Goal: Book appointment/travel/reservation

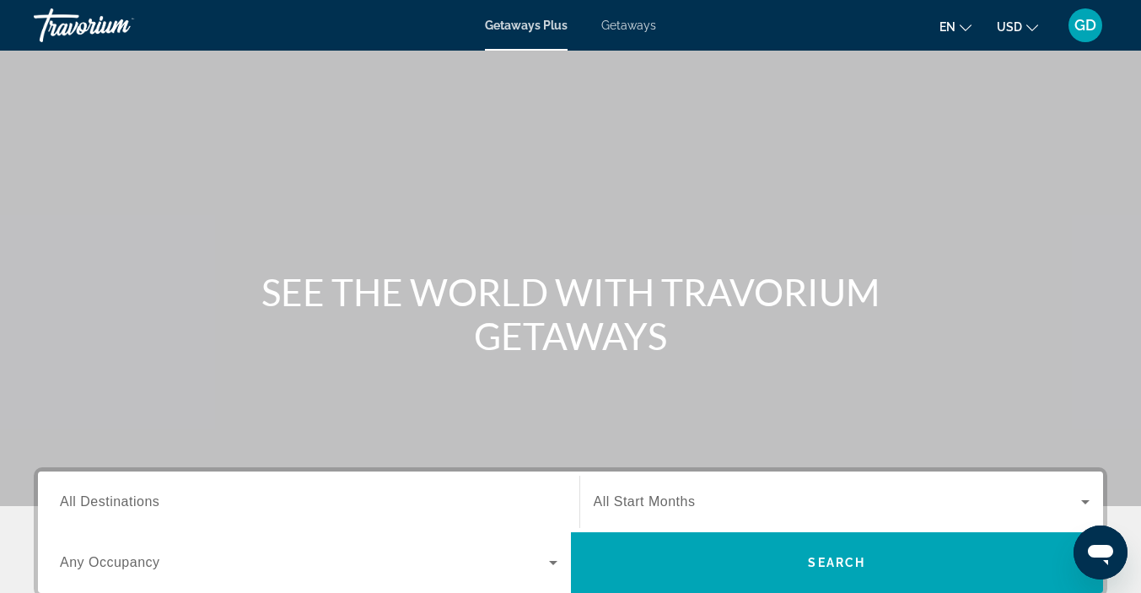
click at [141, 500] on span "All Destinations" at bounding box center [109, 501] width 99 height 14
click at [141, 500] on input "Destination All Destinations" at bounding box center [308, 502] width 497 height 20
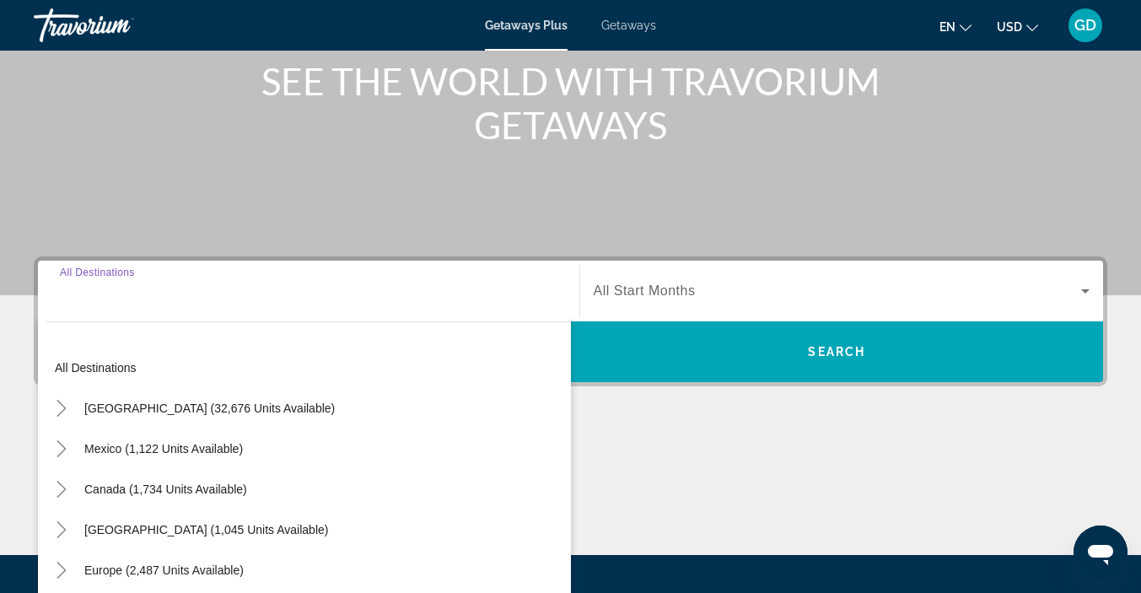
scroll to position [379, 0]
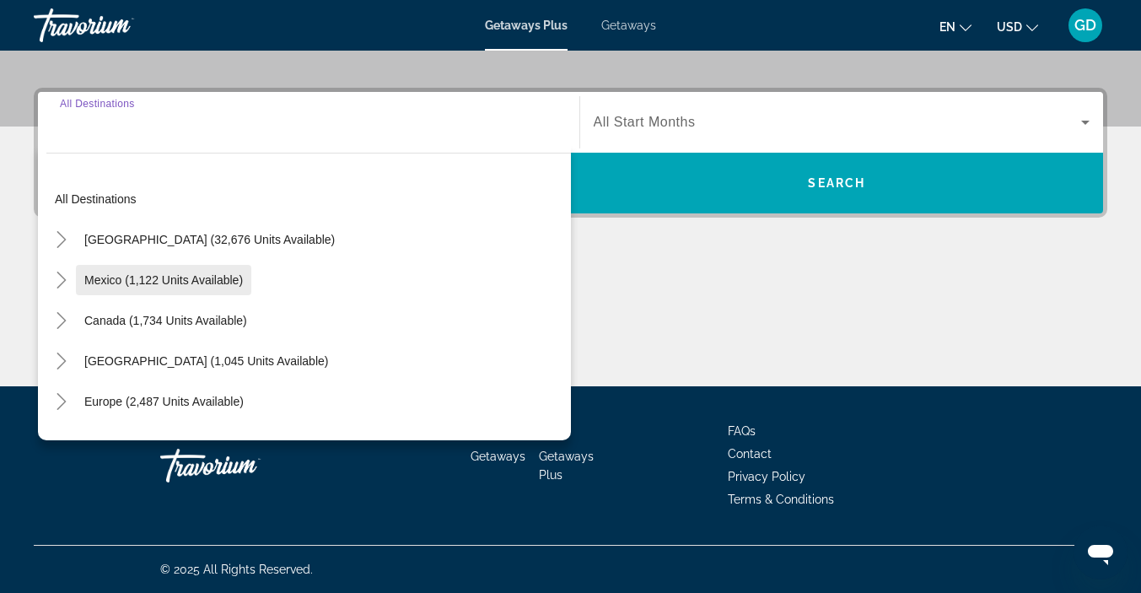
click at [106, 276] on span "Mexico (1,122 units available)" at bounding box center [163, 279] width 159 height 13
type input "**********"
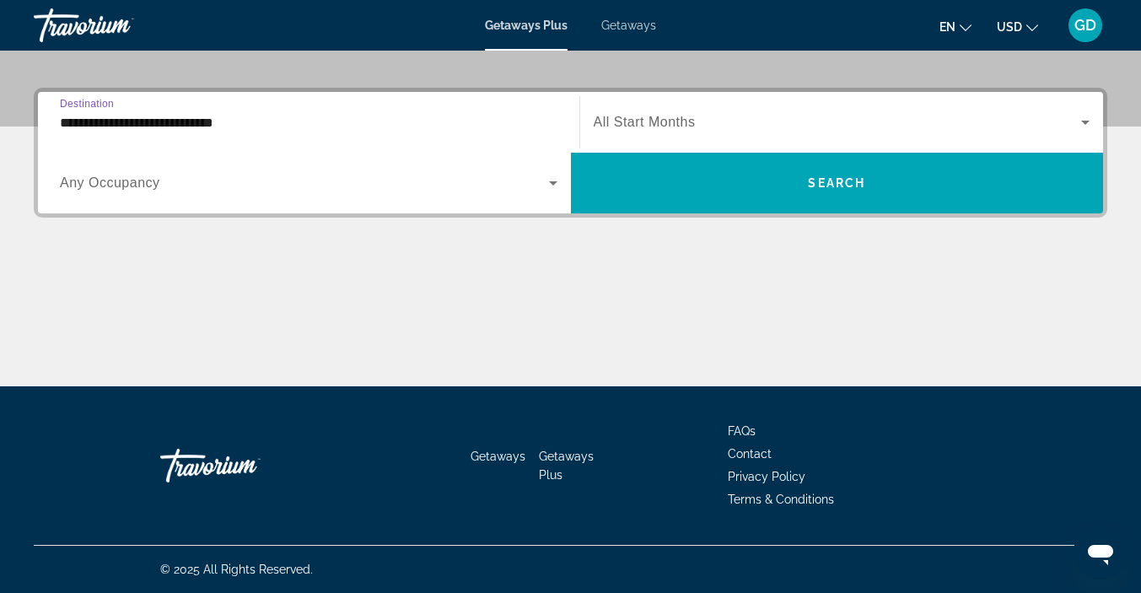
click at [547, 180] on icon "Search widget" at bounding box center [553, 183] width 20 height 20
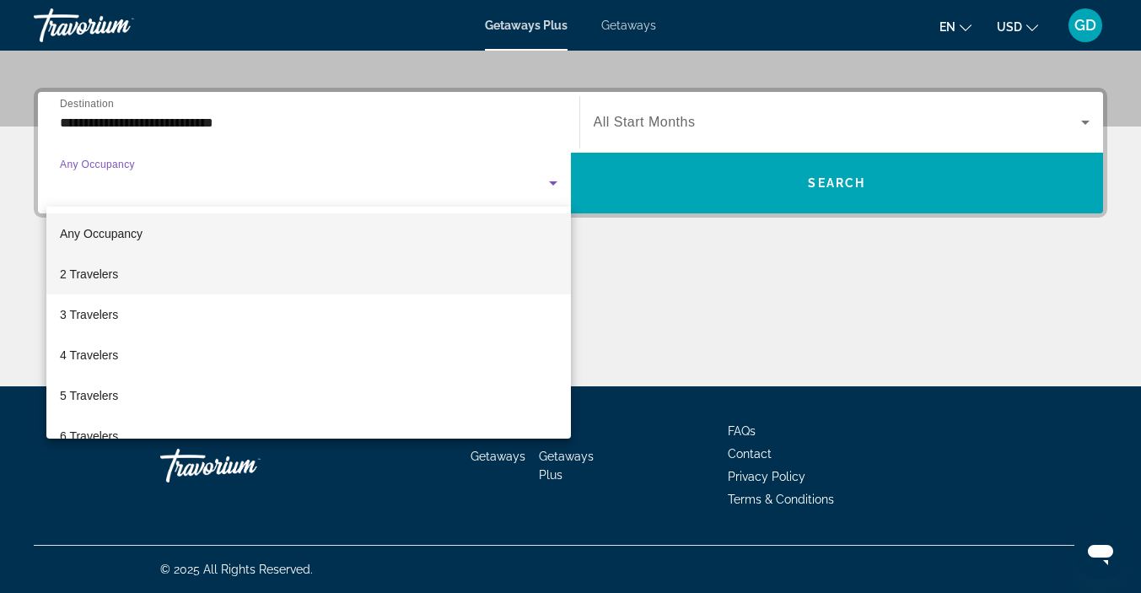
click at [465, 272] on mat-option "2 Travelers" at bounding box center [308, 274] width 524 height 40
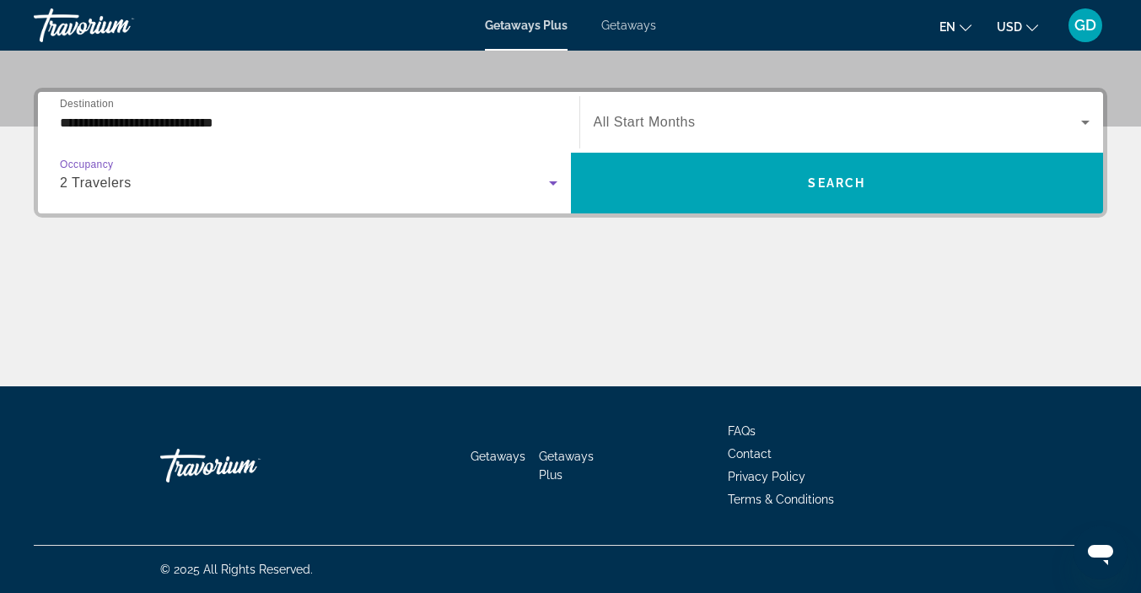
click at [626, 124] on span "All Start Months" at bounding box center [645, 122] width 102 height 14
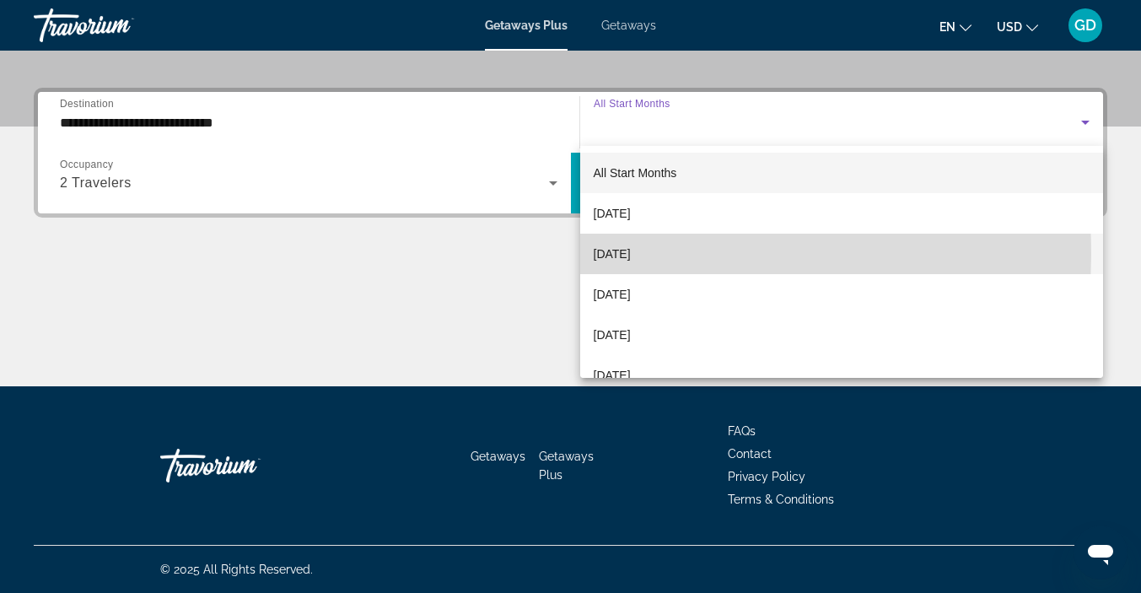
click at [631, 254] on span "[DATE]" at bounding box center [612, 254] width 37 height 20
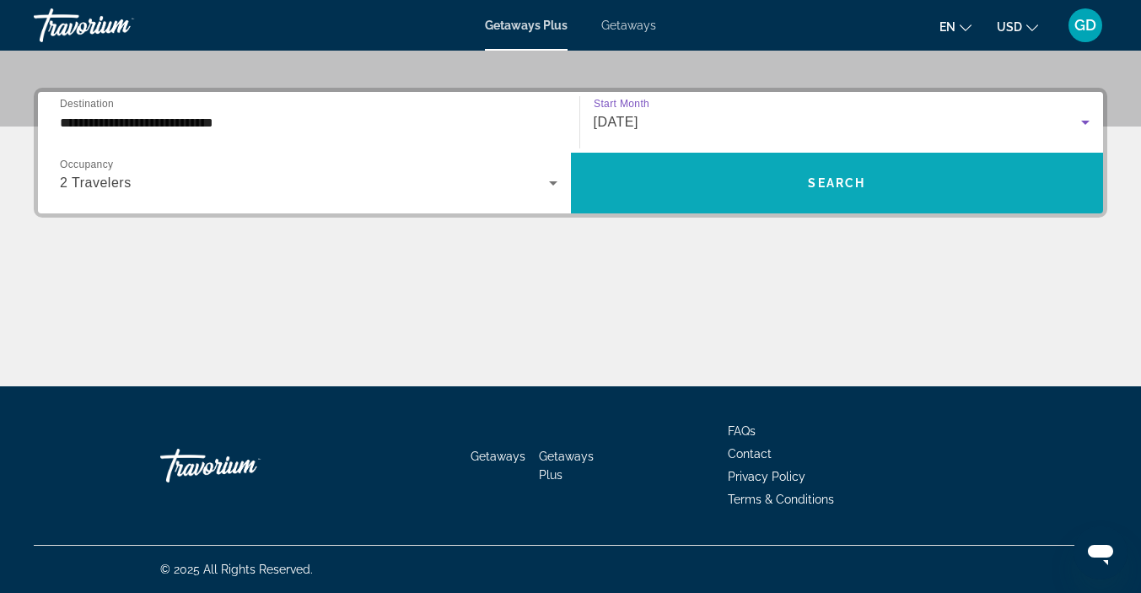
click at [651, 184] on span "Search widget" at bounding box center [837, 183] width 533 height 40
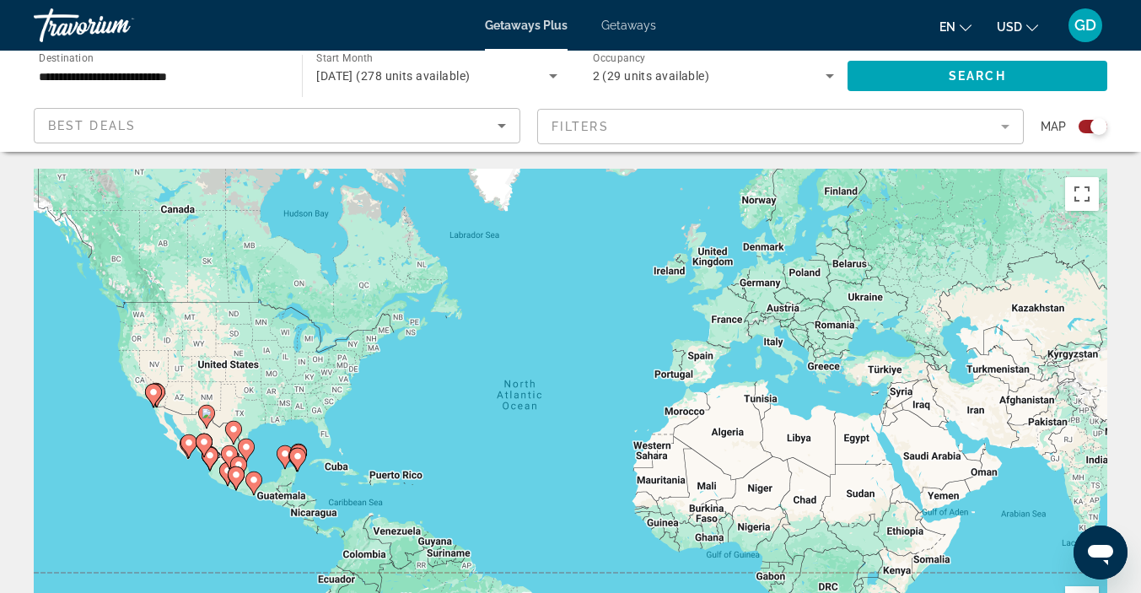
click at [499, 122] on icon "Sort by" at bounding box center [502, 126] width 20 height 20
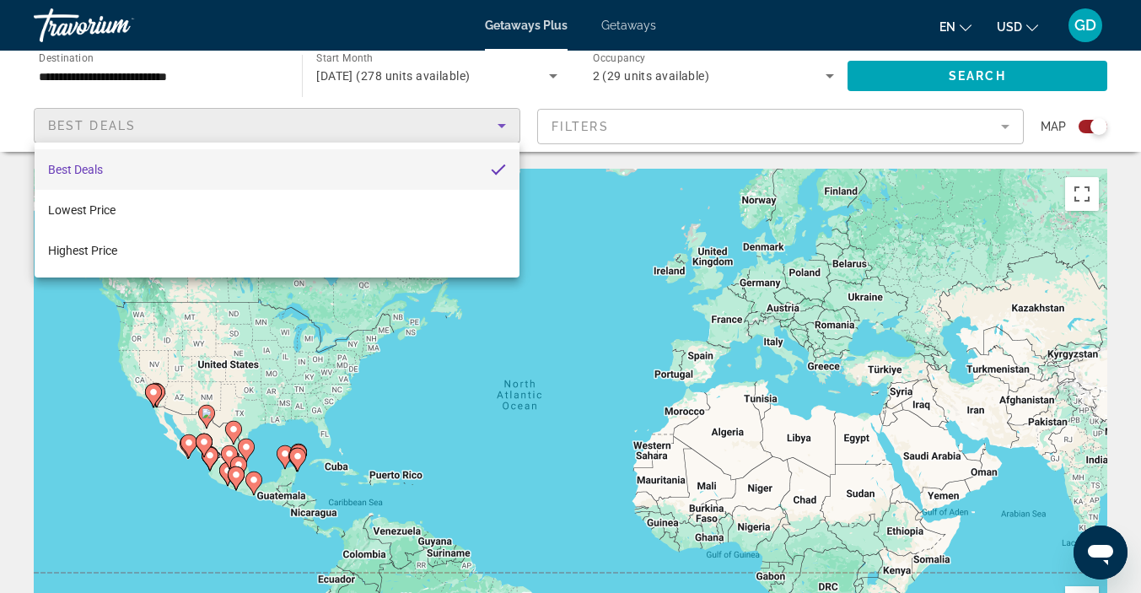
click at [397, 167] on mat-option "Best Deals" at bounding box center [277, 169] width 485 height 40
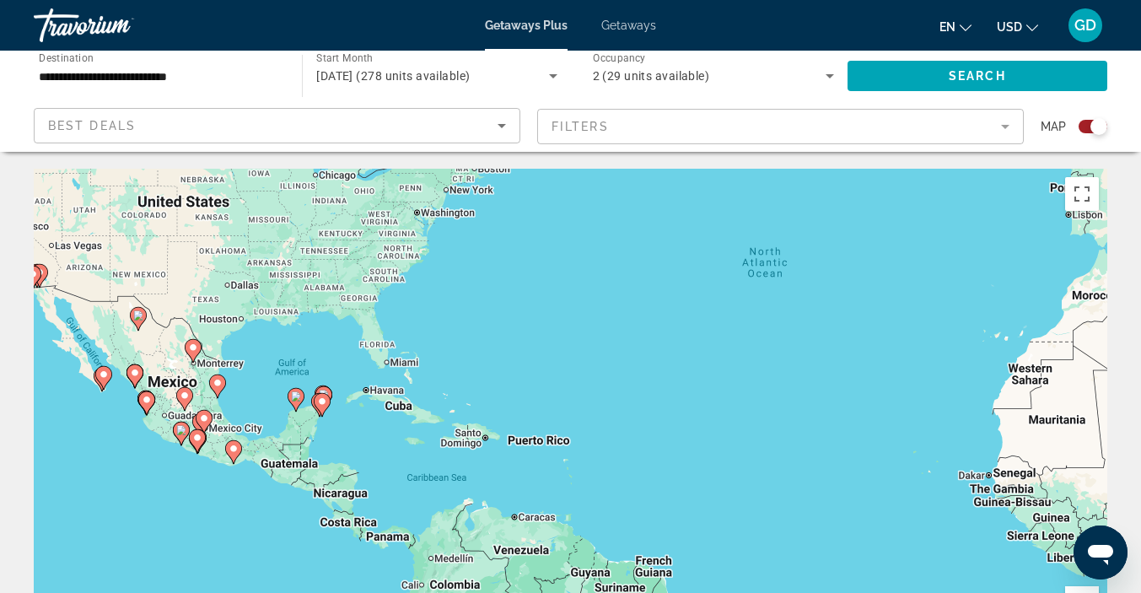
click at [88, 266] on div "To activate drag with keyboard, press Alt + Enter. Once in keyboard drag state,…" at bounding box center [570, 422] width 1073 height 506
click at [498, 126] on icon "Sort by" at bounding box center [502, 126] width 20 height 20
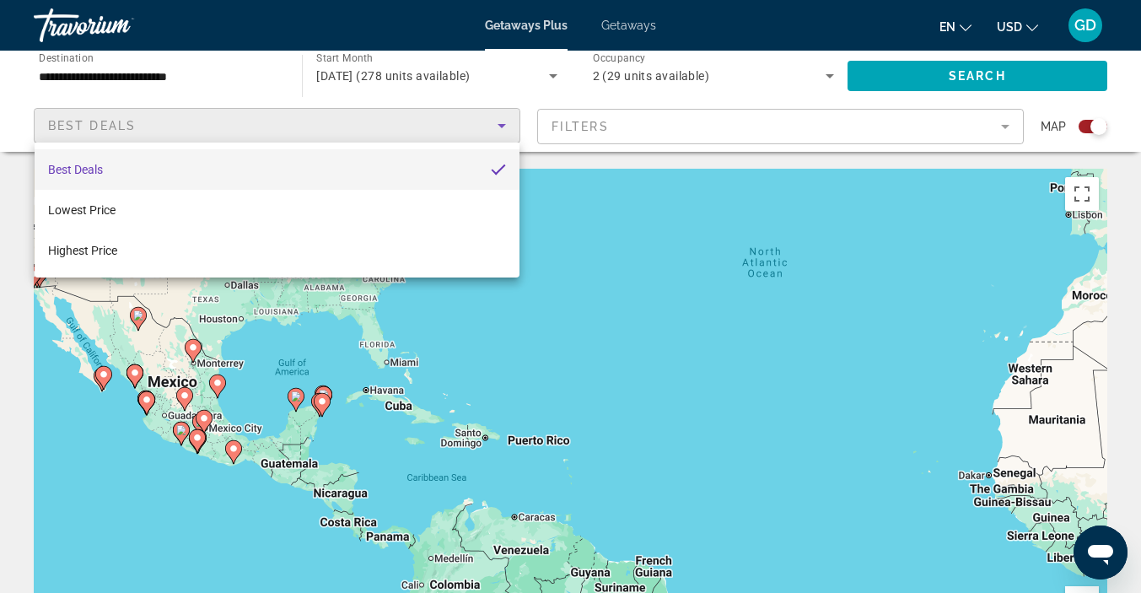
click at [498, 126] on div at bounding box center [570, 296] width 1141 height 593
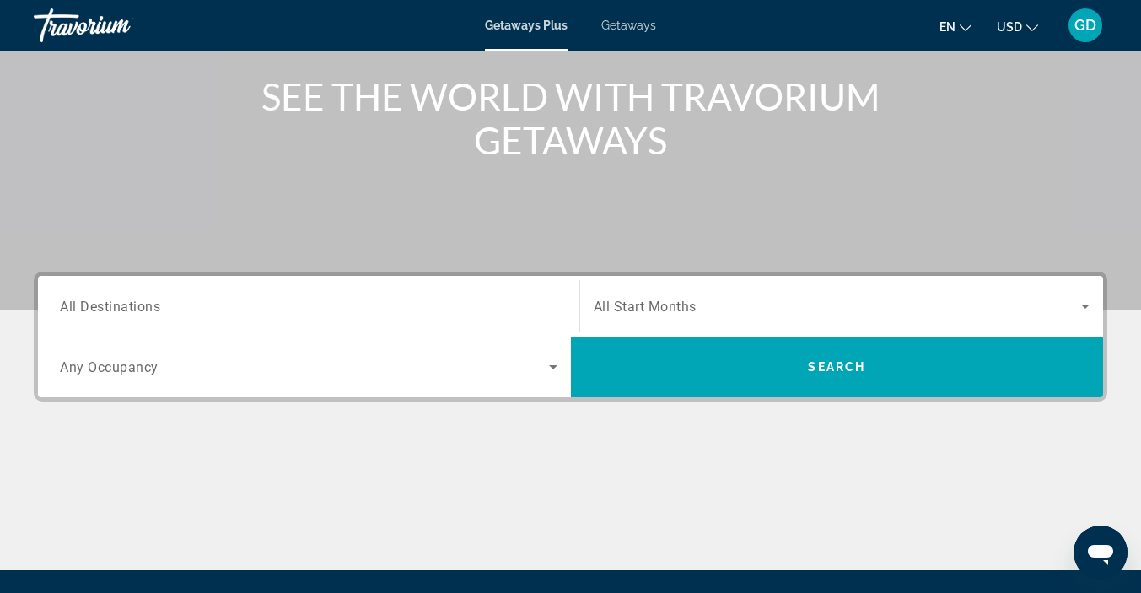
scroll to position [200, 0]
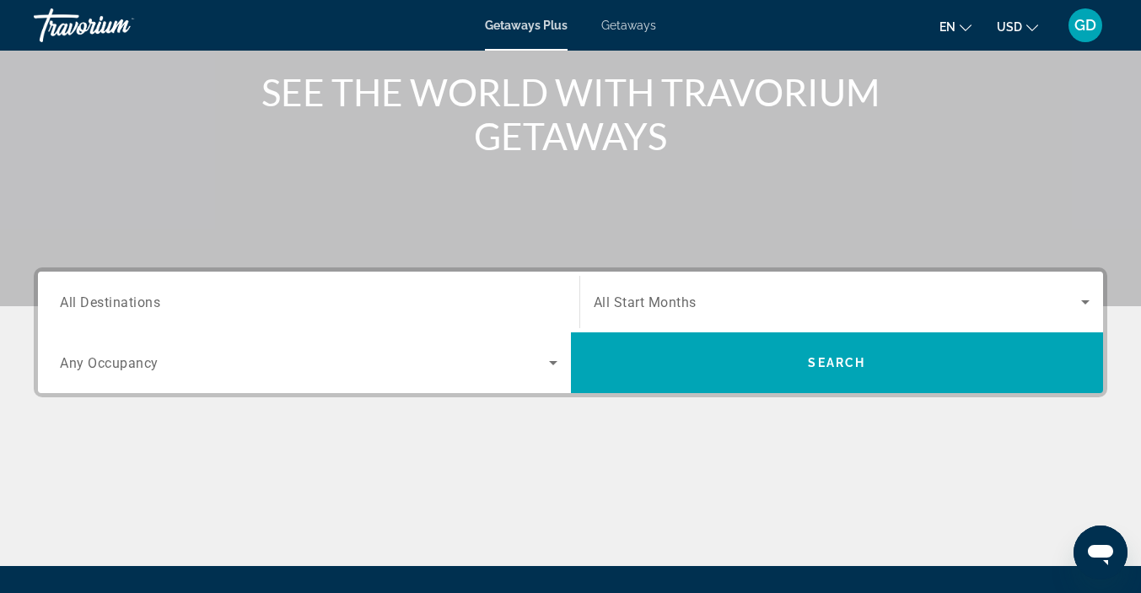
click at [128, 299] on span "All Destinations" at bounding box center [110, 301] width 100 height 16
click at [128, 299] on input "Destination All Destinations" at bounding box center [308, 303] width 497 height 20
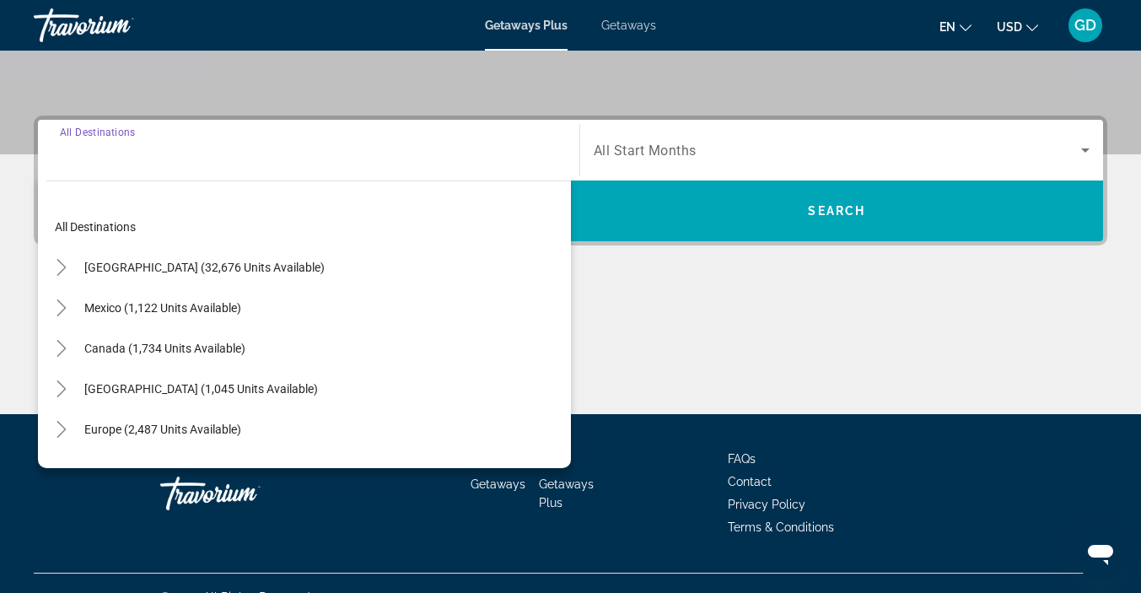
scroll to position [379, 0]
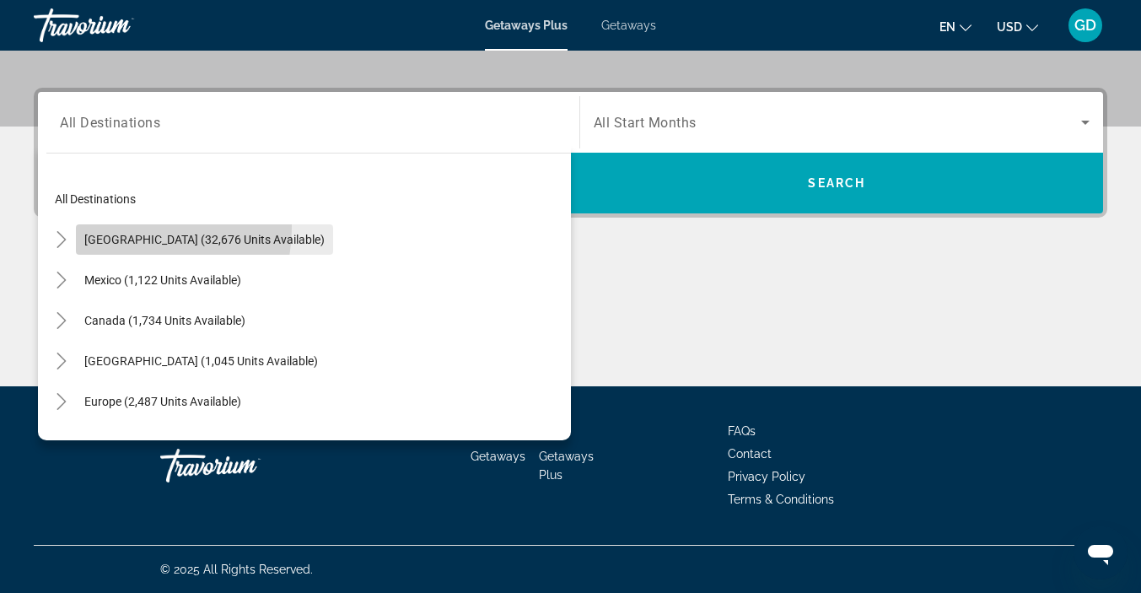
click at [109, 226] on span "Search widget" at bounding box center [204, 239] width 257 height 40
type input "**********"
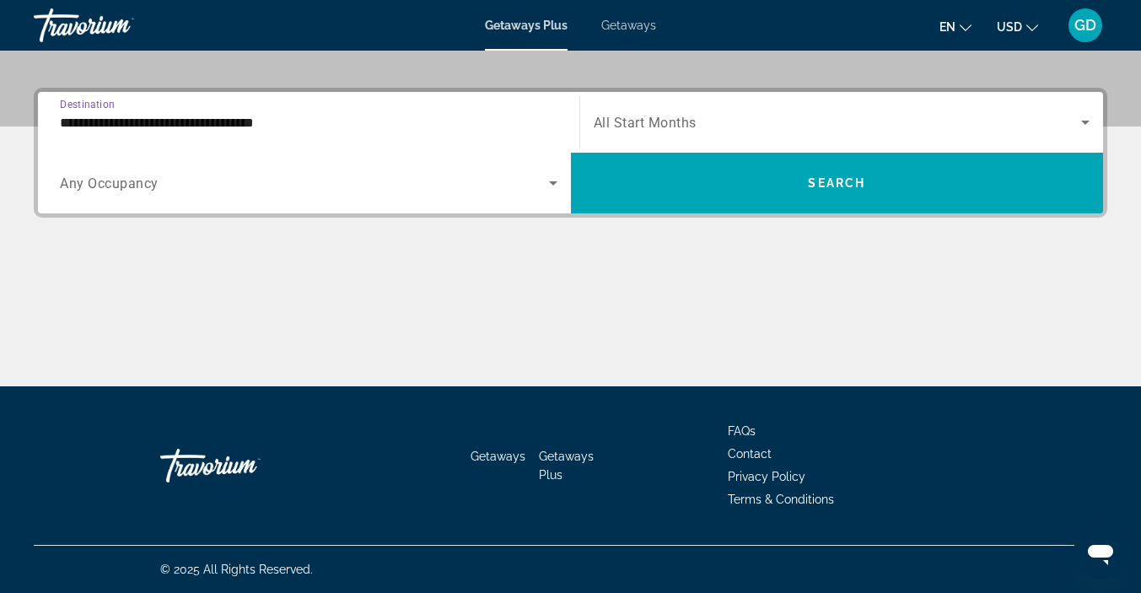
click at [550, 177] on icon "Search widget" at bounding box center [553, 183] width 20 height 20
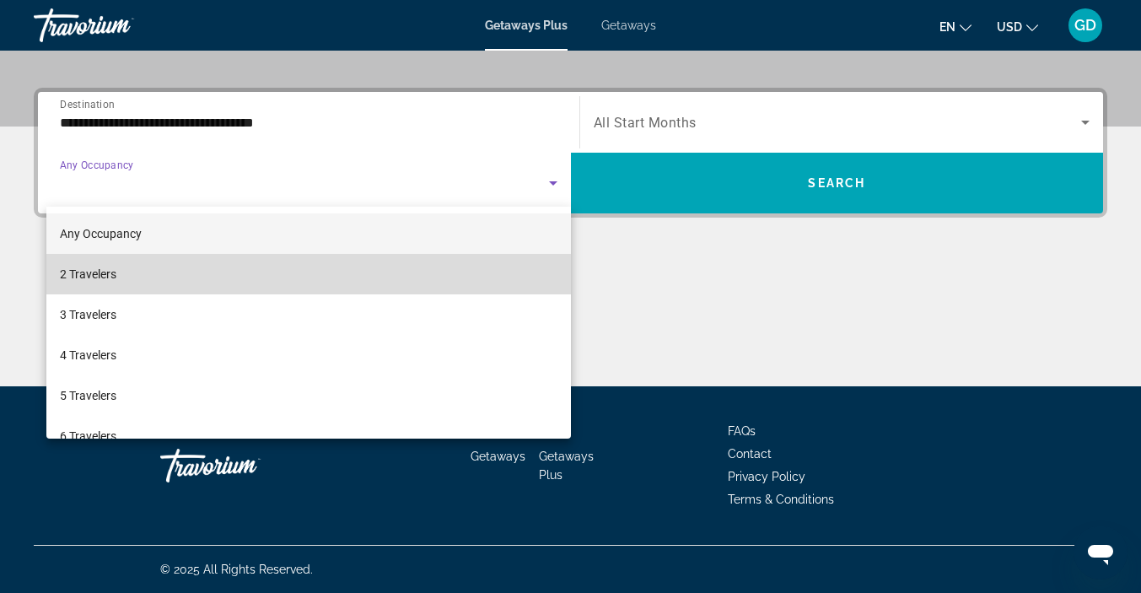
click at [511, 276] on mat-option "2 Travelers" at bounding box center [308, 274] width 524 height 40
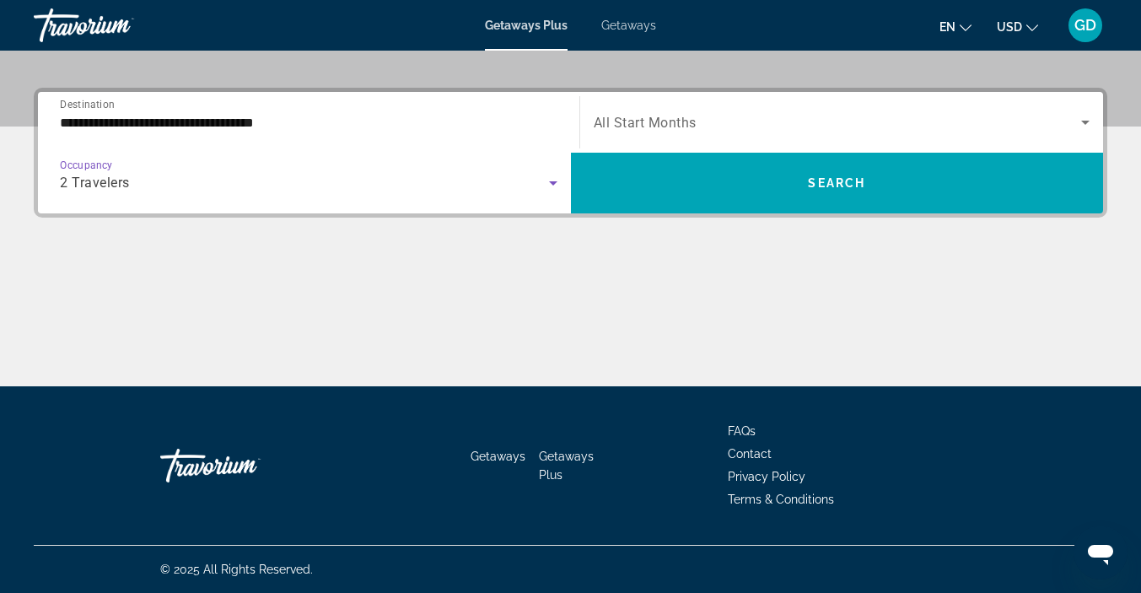
click at [641, 123] on span "All Start Months" at bounding box center [645, 123] width 103 height 16
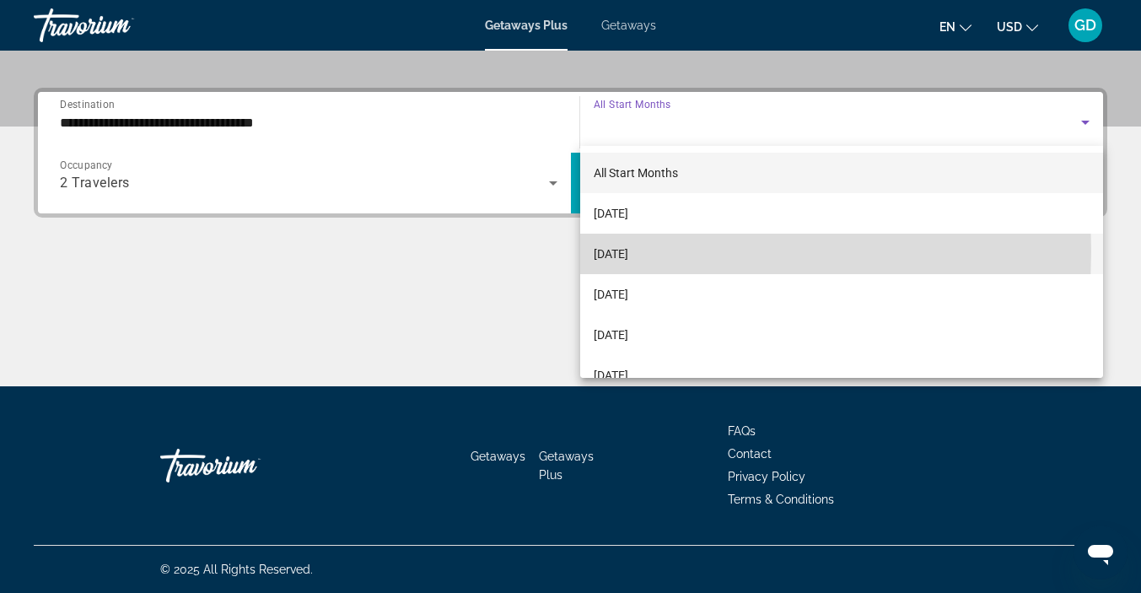
click at [619, 251] on span "[DATE]" at bounding box center [611, 254] width 35 height 20
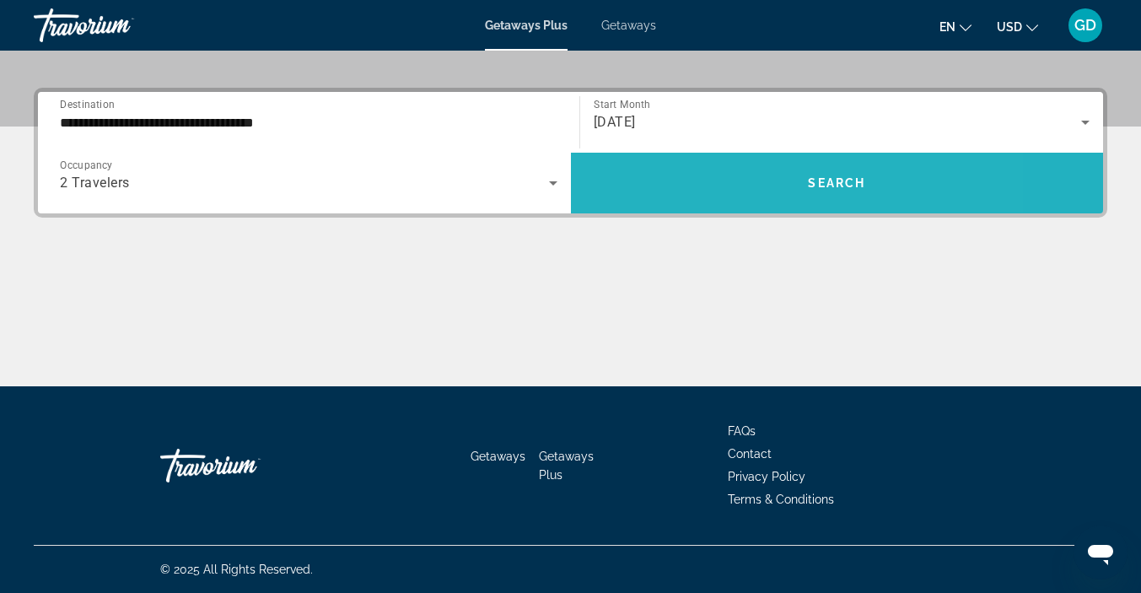
click at [635, 174] on span "Search widget" at bounding box center [837, 183] width 533 height 40
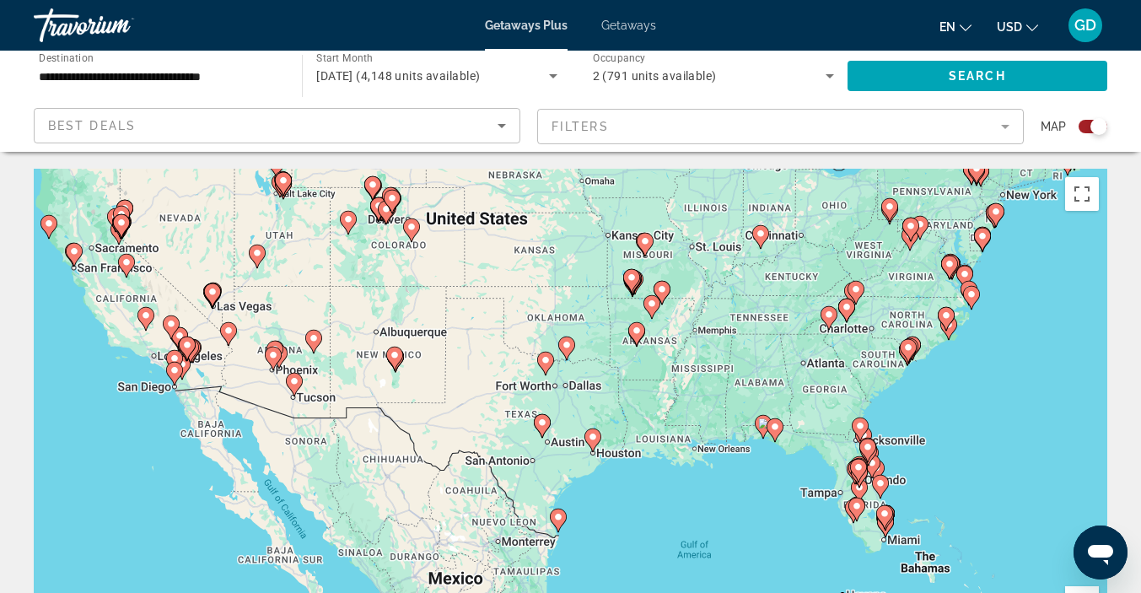
click at [211, 293] on image "Main content" at bounding box center [212, 292] width 10 height 10
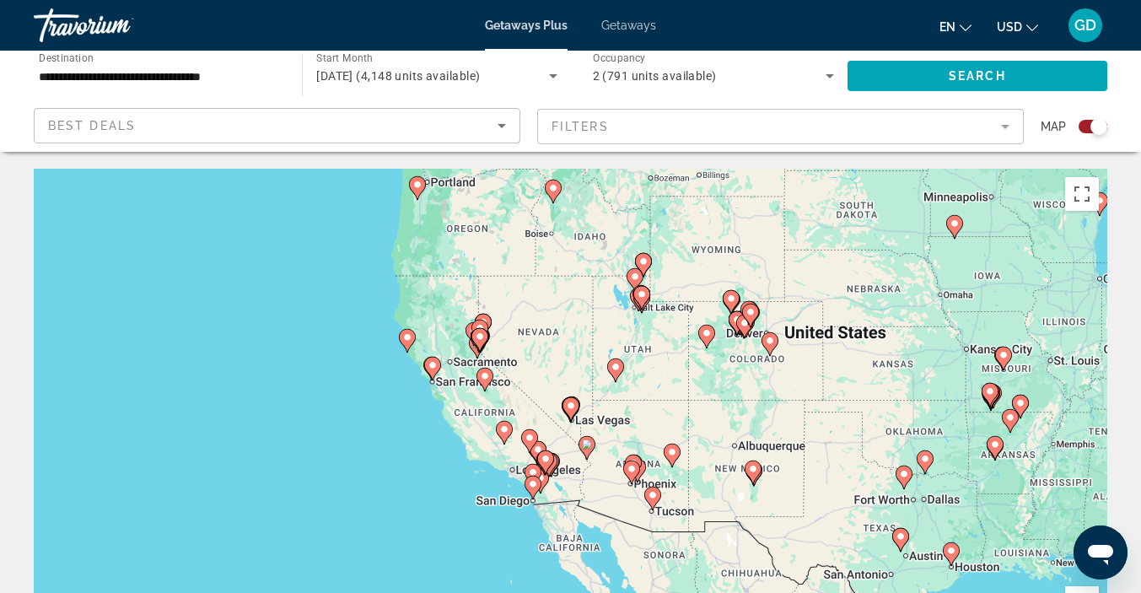
click at [585, 443] on image "Main content" at bounding box center [587, 444] width 10 height 10
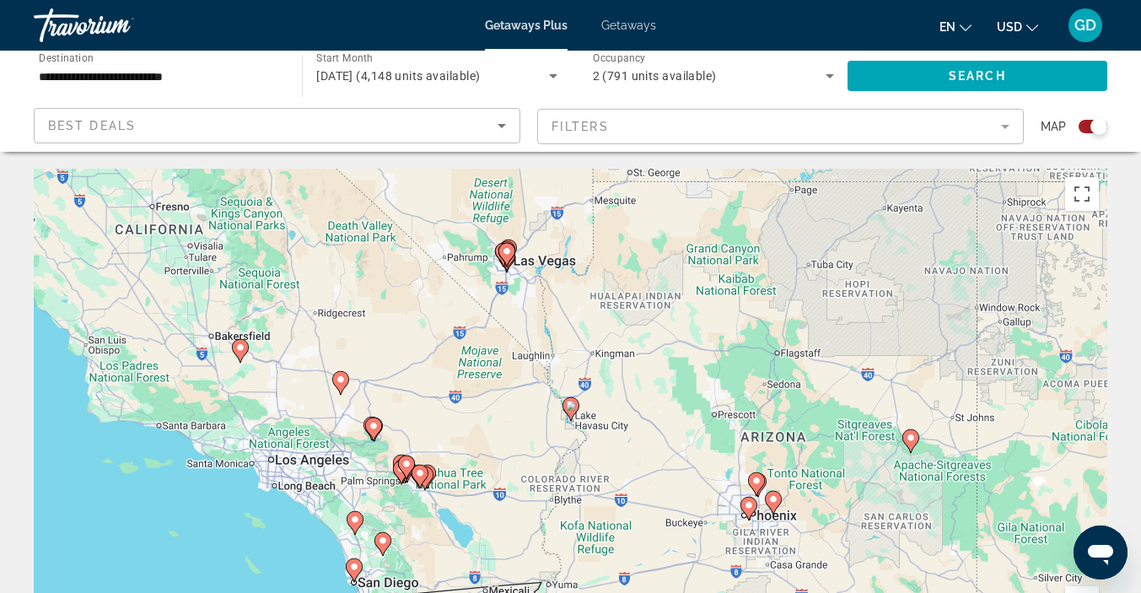
click at [504, 247] on image "Main content" at bounding box center [507, 251] width 10 height 10
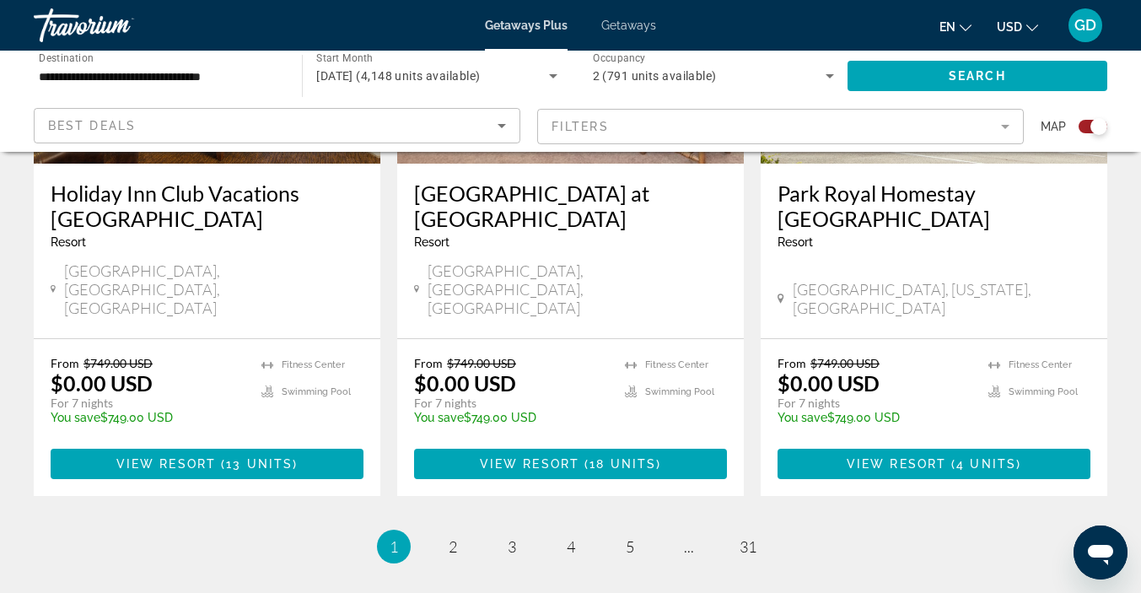
scroll to position [2766, 0]
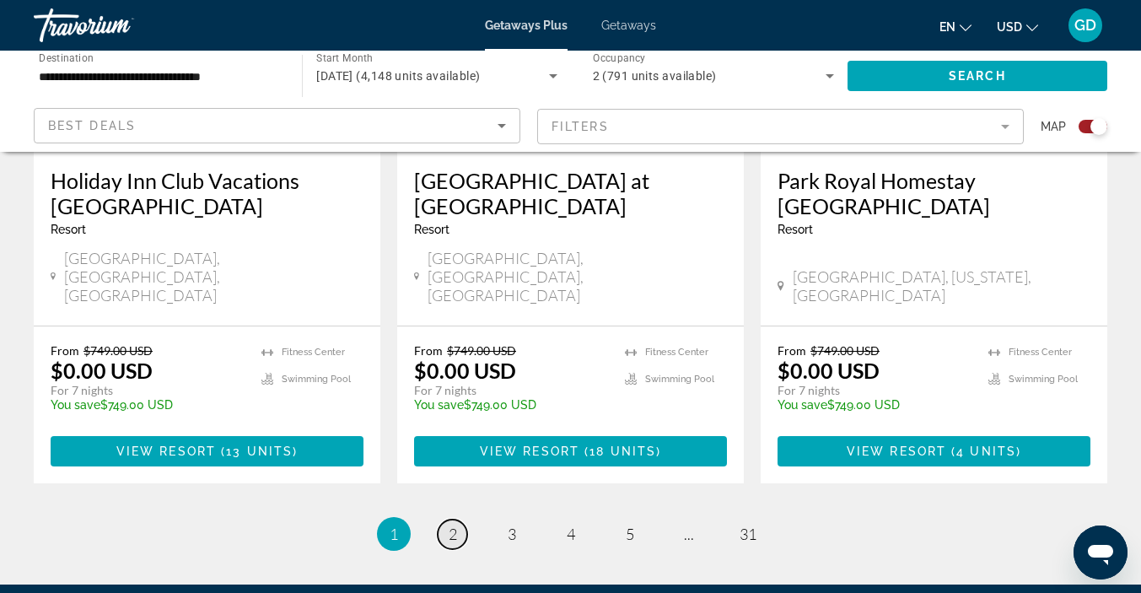
click at [454, 524] on span "2" at bounding box center [453, 533] width 8 height 19
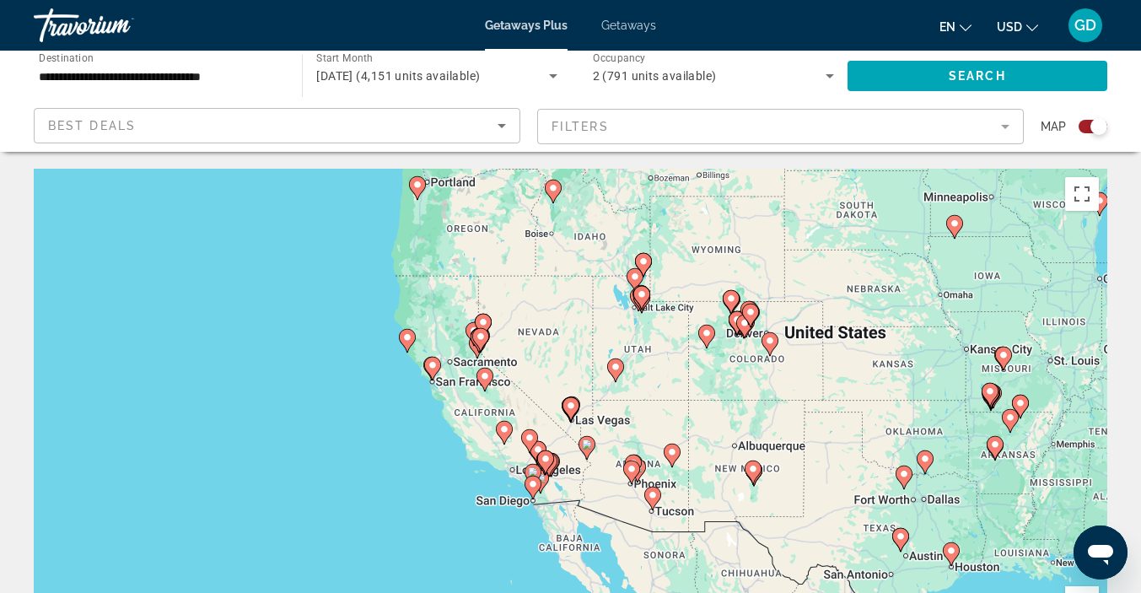
click at [570, 406] on image "Main content" at bounding box center [571, 406] width 10 height 10
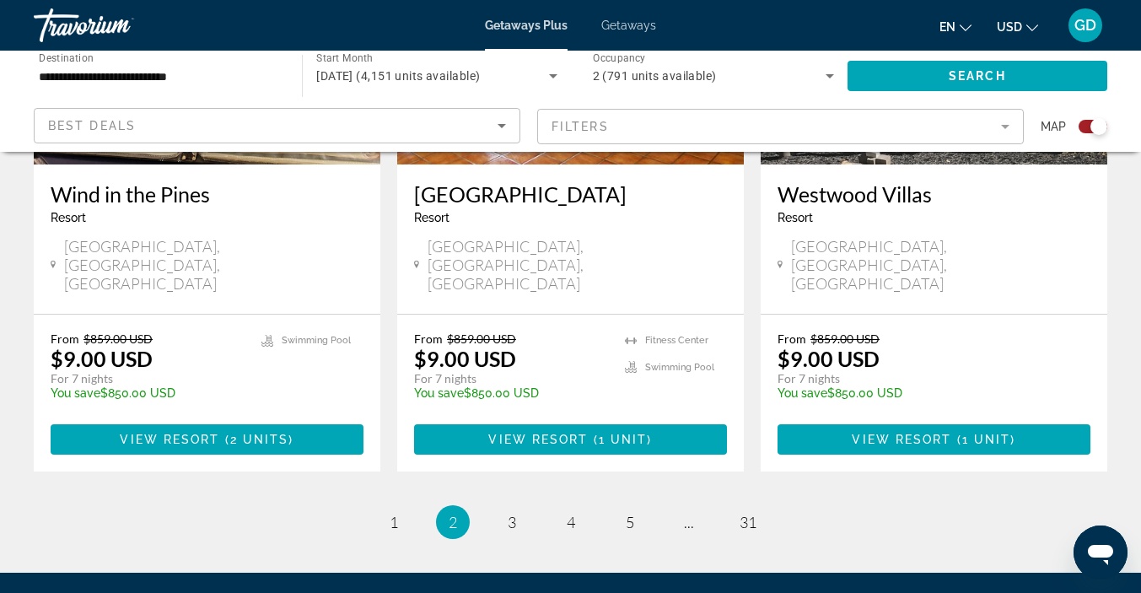
scroll to position [2759, 0]
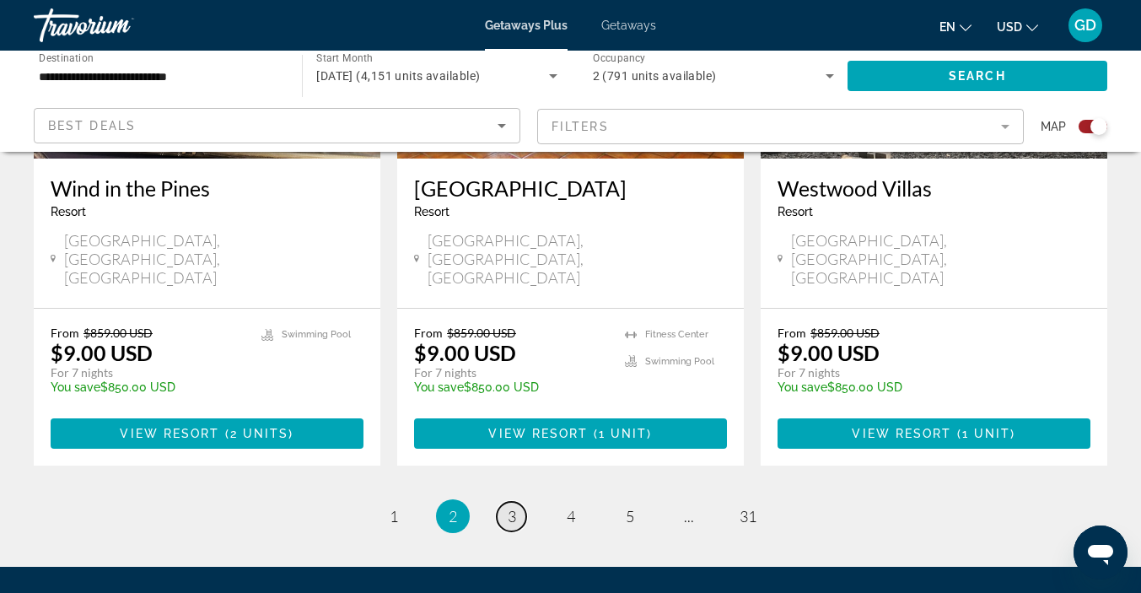
click at [510, 502] on link "page 3" at bounding box center [512, 517] width 30 height 30
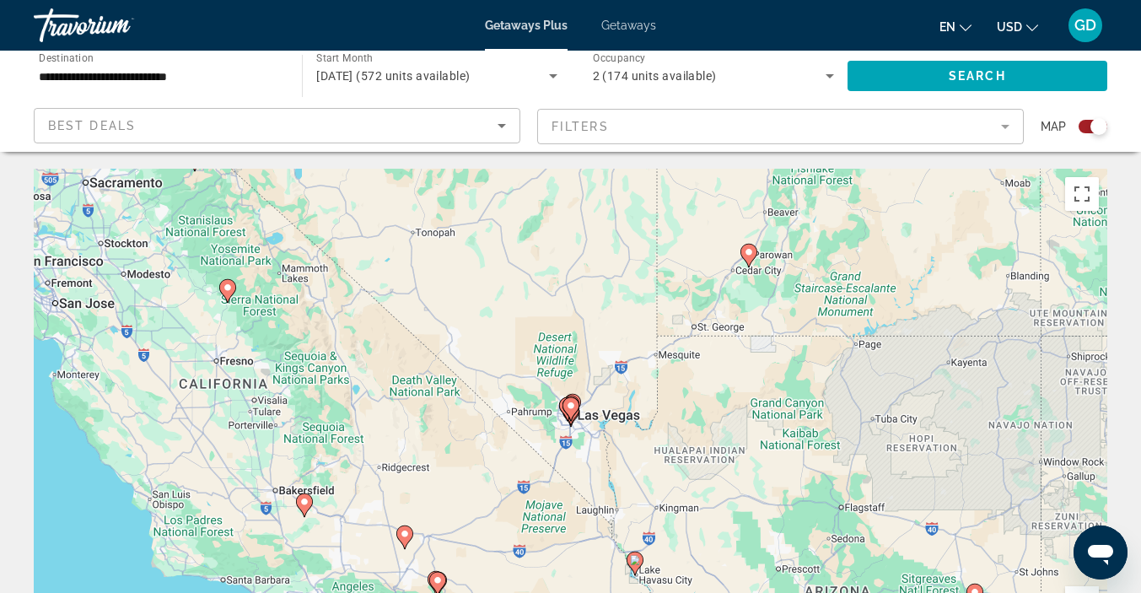
click at [573, 405] on image "Main content" at bounding box center [571, 406] width 10 height 10
type input "**********"
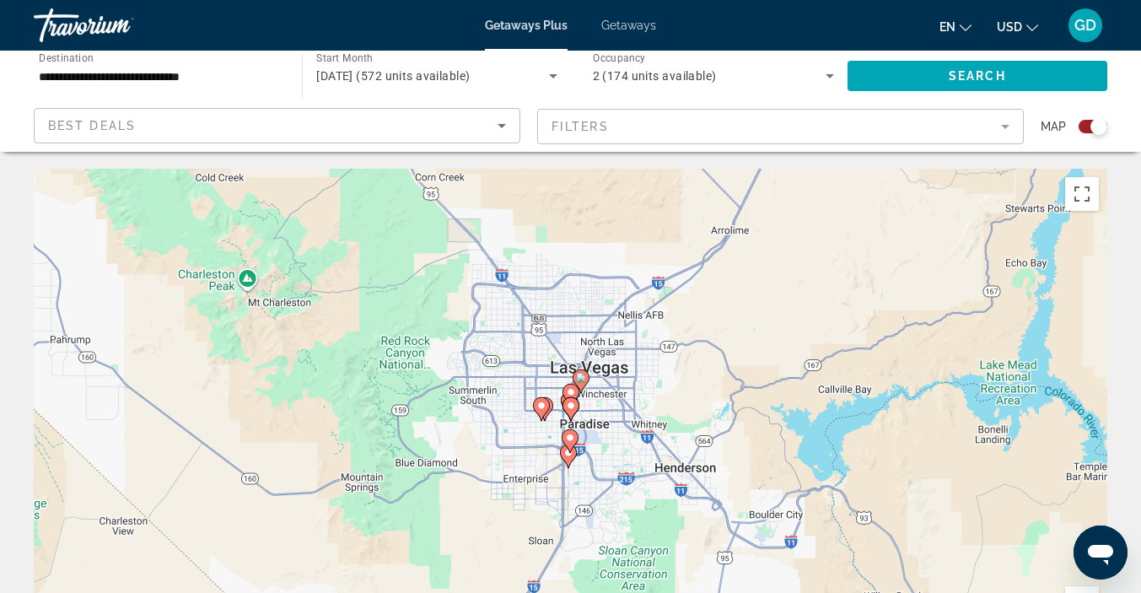
click at [578, 377] on image "Main content" at bounding box center [581, 378] width 10 height 10
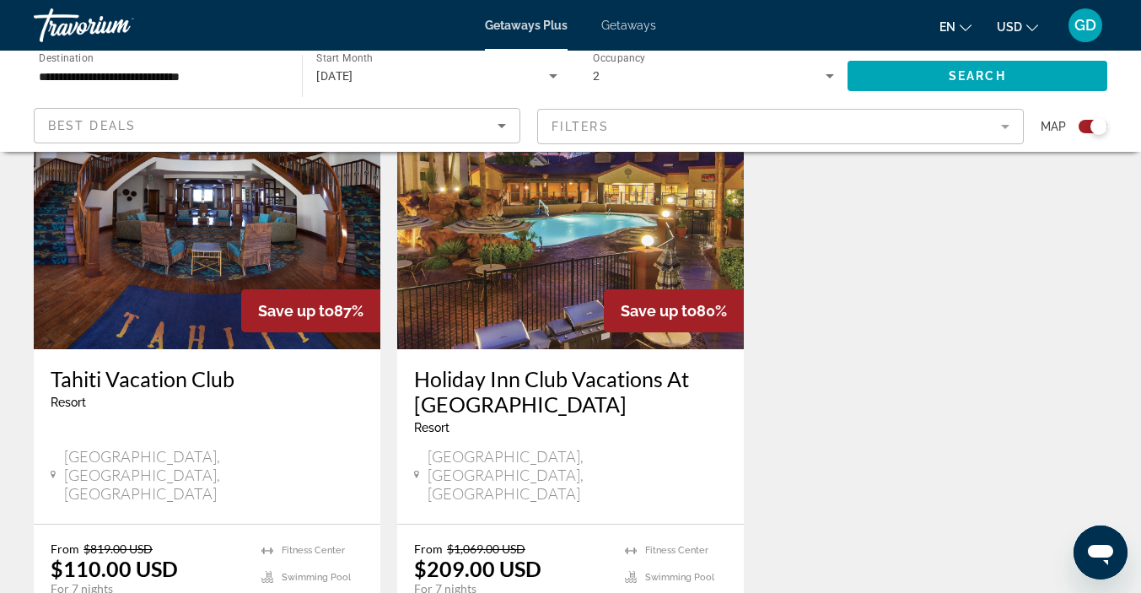
scroll to position [2560, 0]
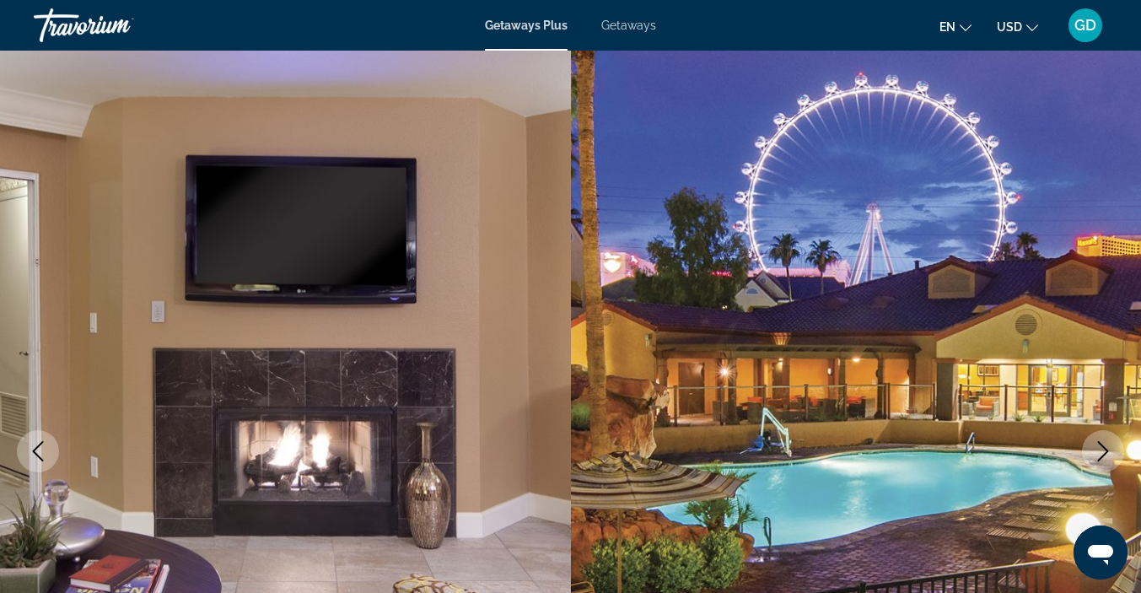
scroll to position [519, 0]
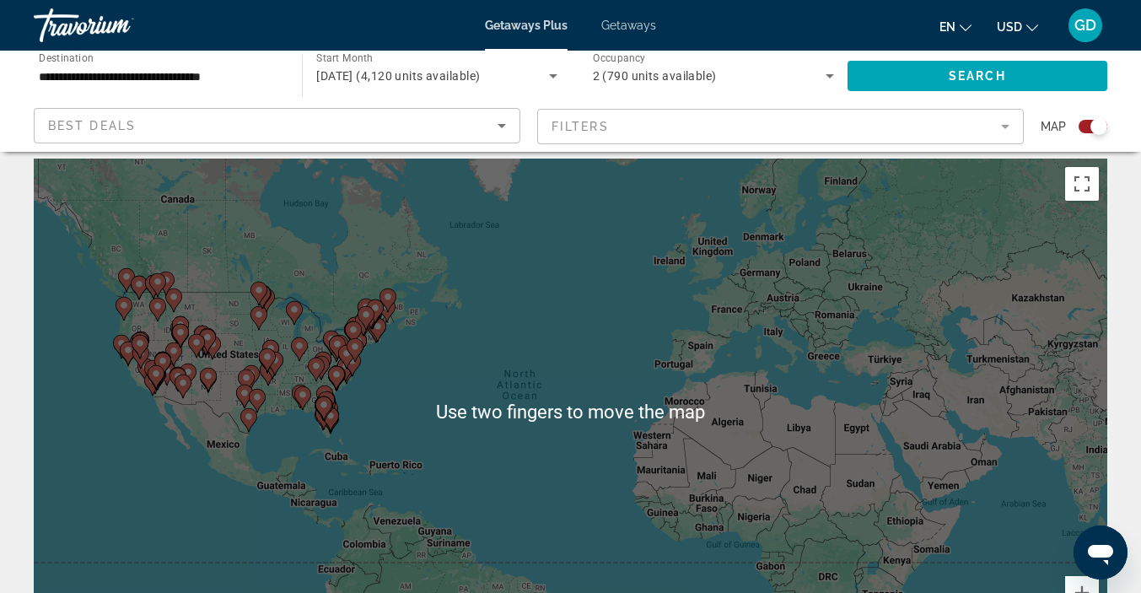
scroll to position [10, 0]
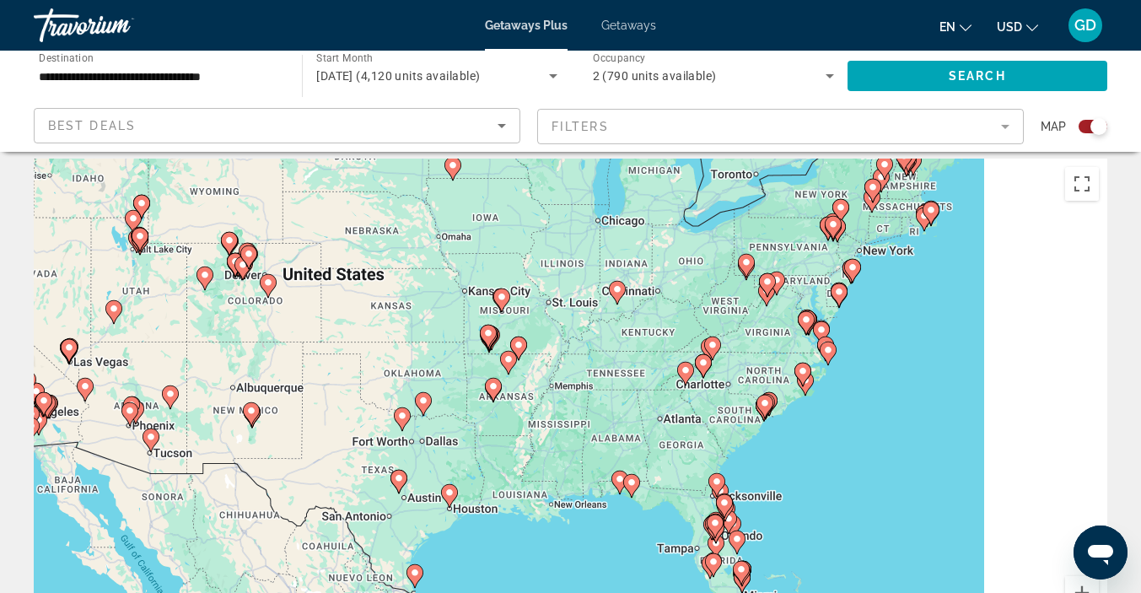
click at [68, 347] on image "Main content" at bounding box center [69, 347] width 10 height 10
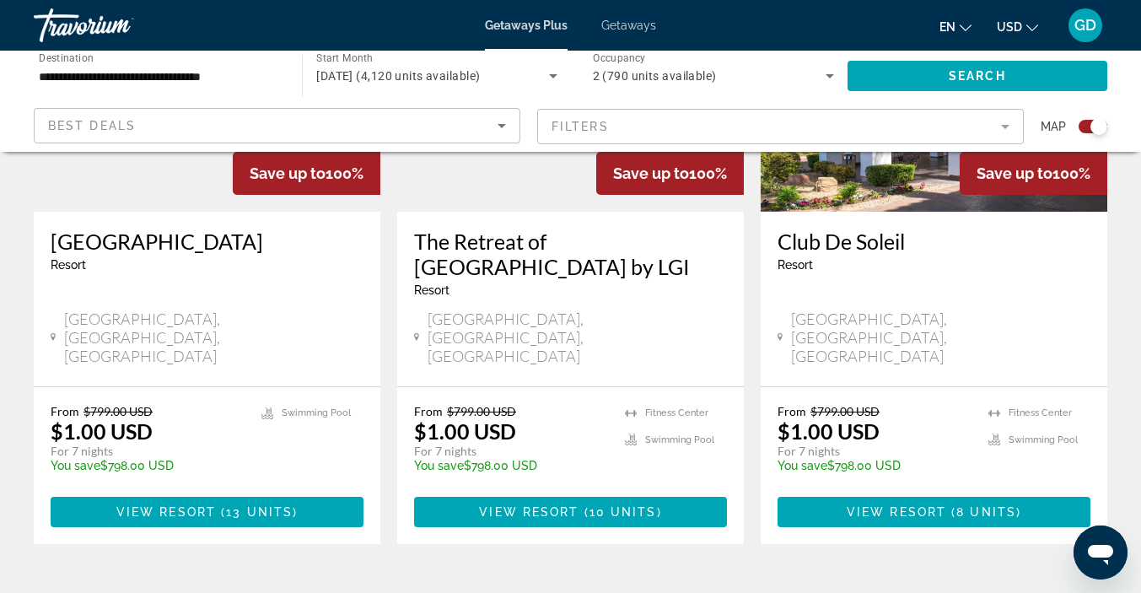
scroll to position [2040, 0]
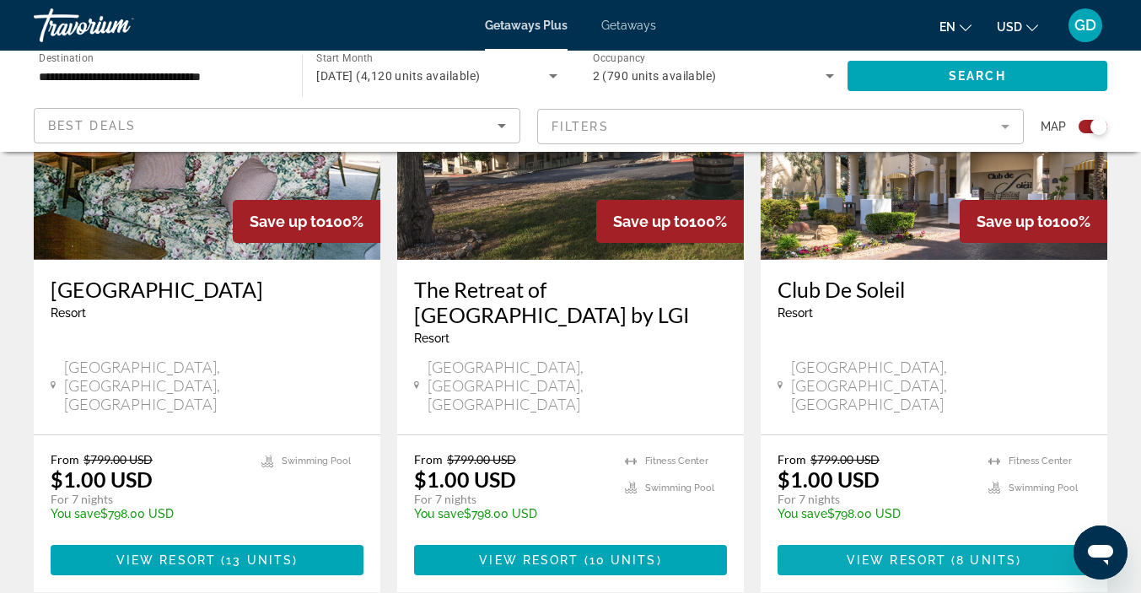
click at [914, 553] on span "View Resort" at bounding box center [896, 559] width 99 height 13
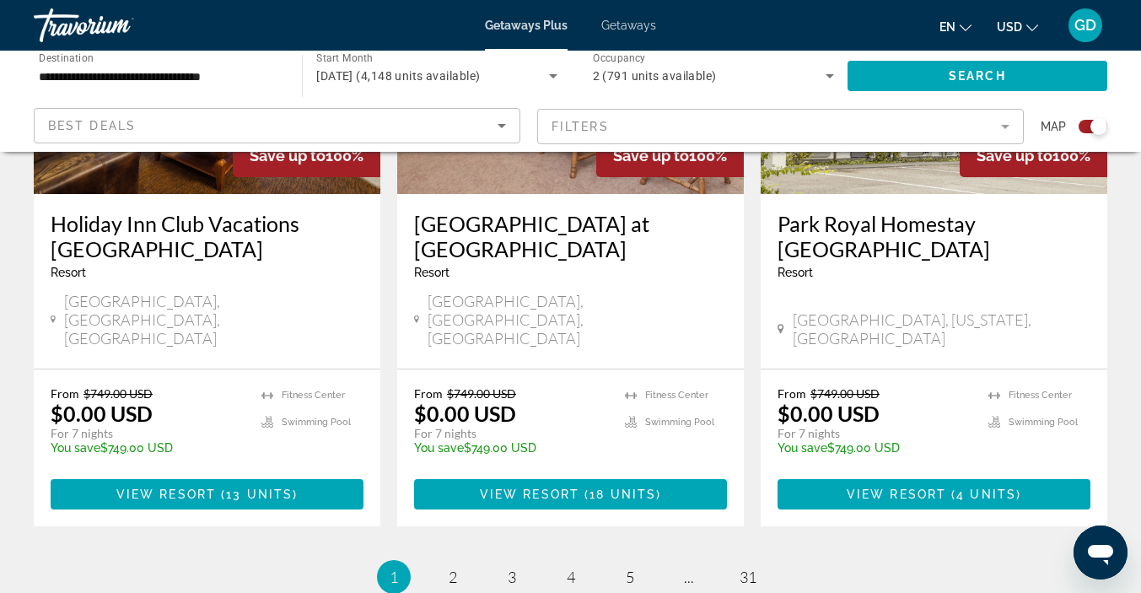
scroll to position [2696, 0]
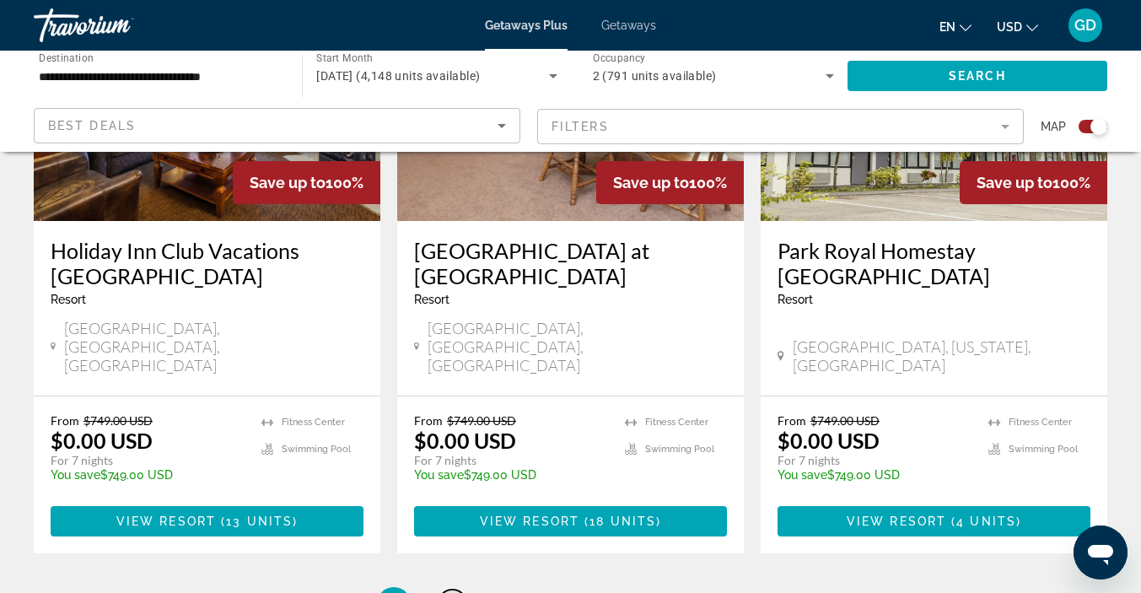
click at [454, 592] on span "2" at bounding box center [453, 603] width 8 height 19
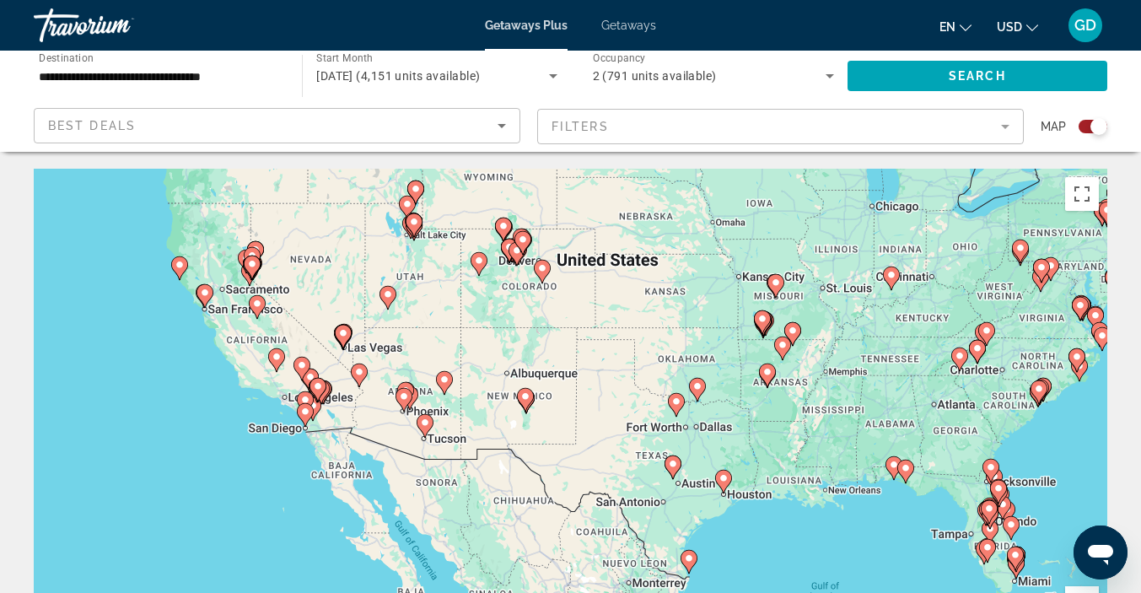
click at [342, 334] on div "To activate drag with keyboard, press Alt + Enter. Once in keyboard drag state,…" at bounding box center [570, 422] width 1073 height 506
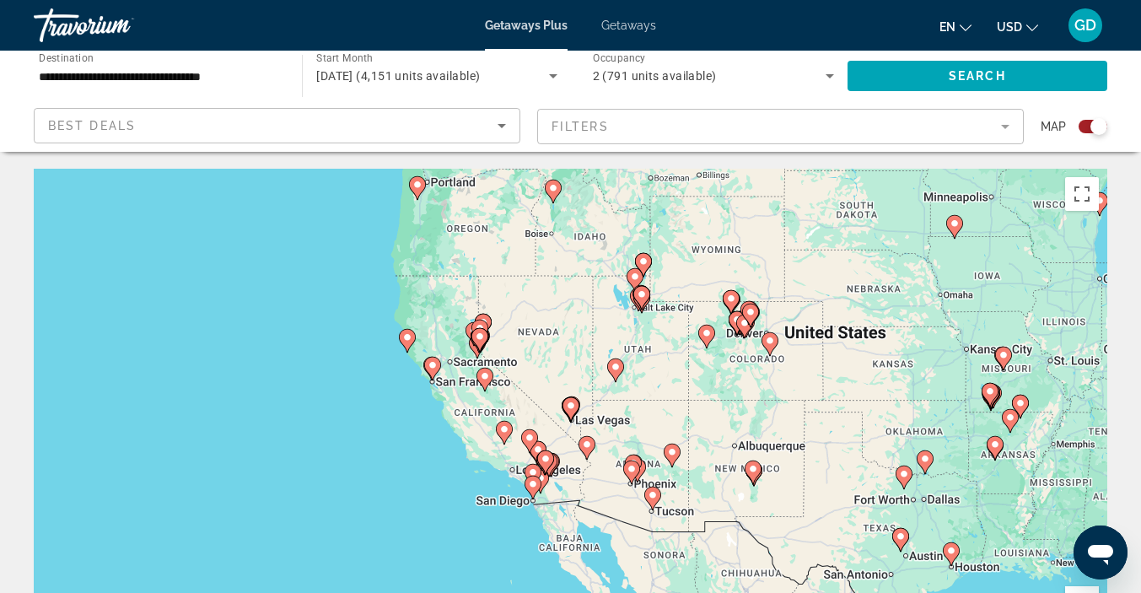
click at [569, 406] on image "Main content" at bounding box center [571, 406] width 10 height 10
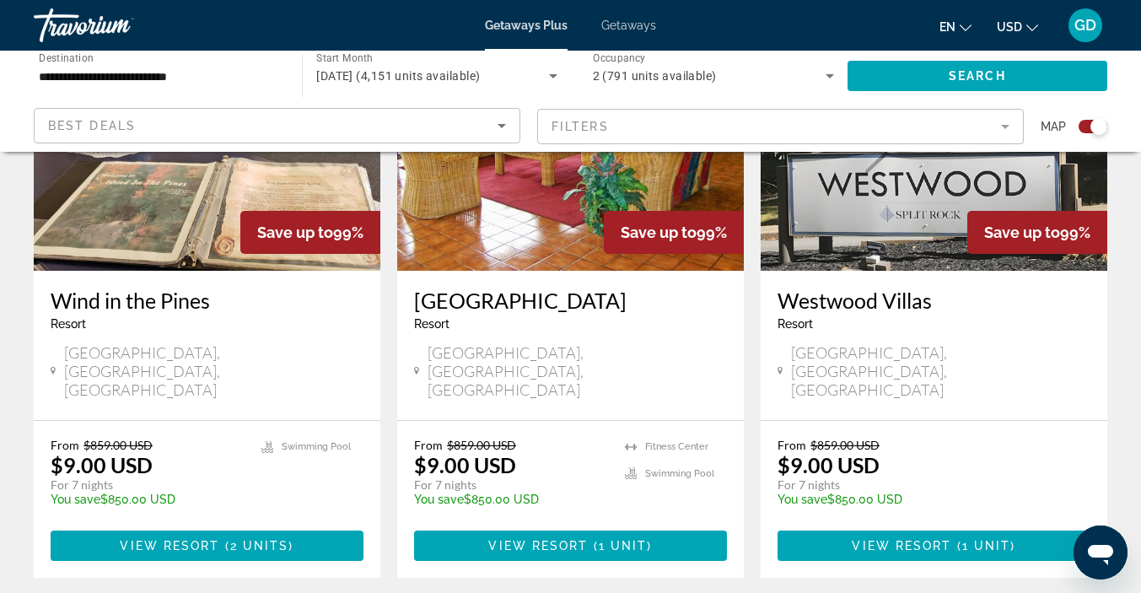
scroll to position [2644, 0]
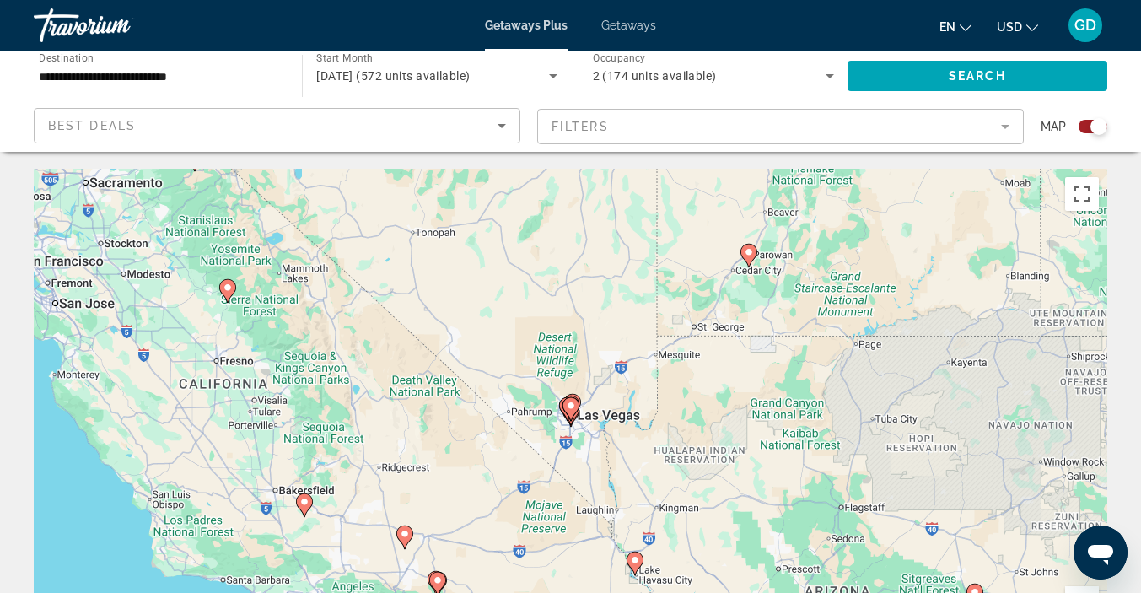
click at [570, 411] on icon "Main content" at bounding box center [569, 409] width 15 height 22
type input "**********"
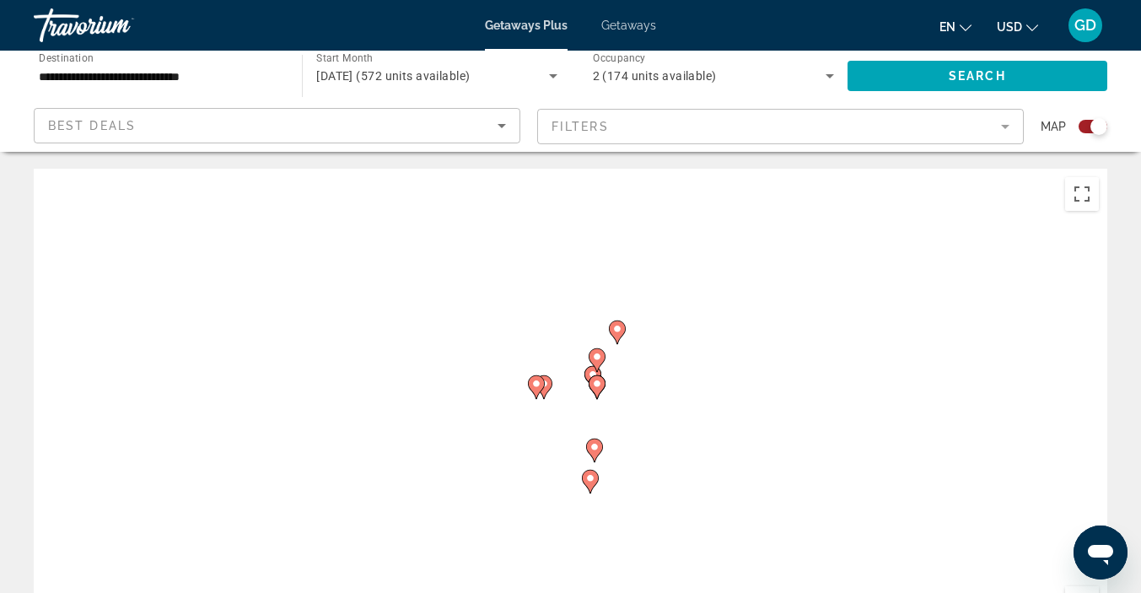
click at [596, 384] on image "Main content" at bounding box center [597, 384] width 10 height 10
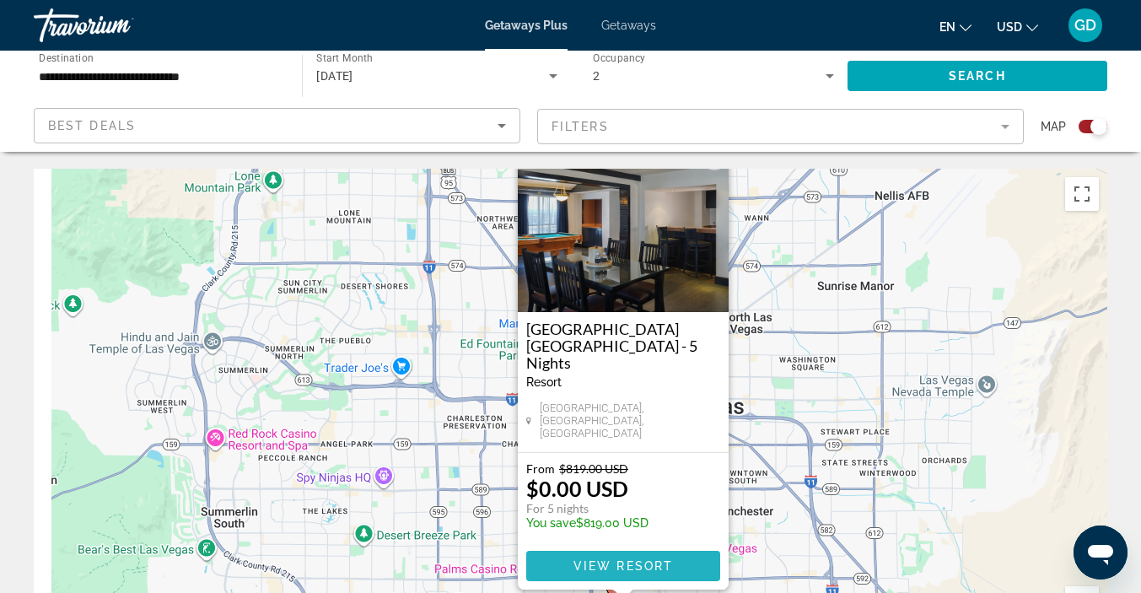
click at [629, 568] on span "View Resort" at bounding box center [622, 565] width 99 height 13
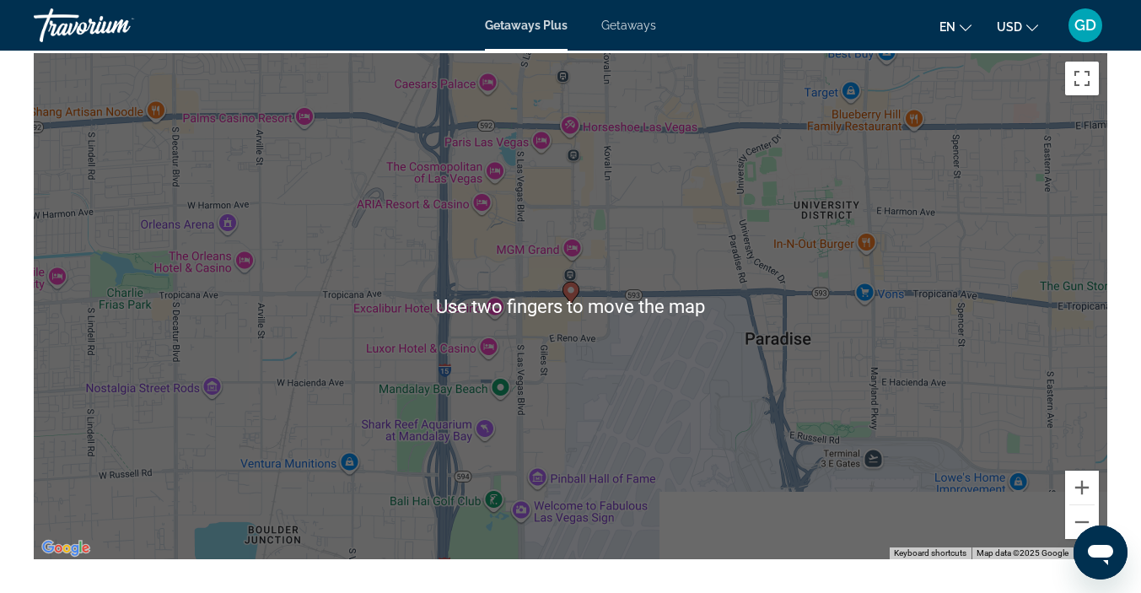
scroll to position [2261, 0]
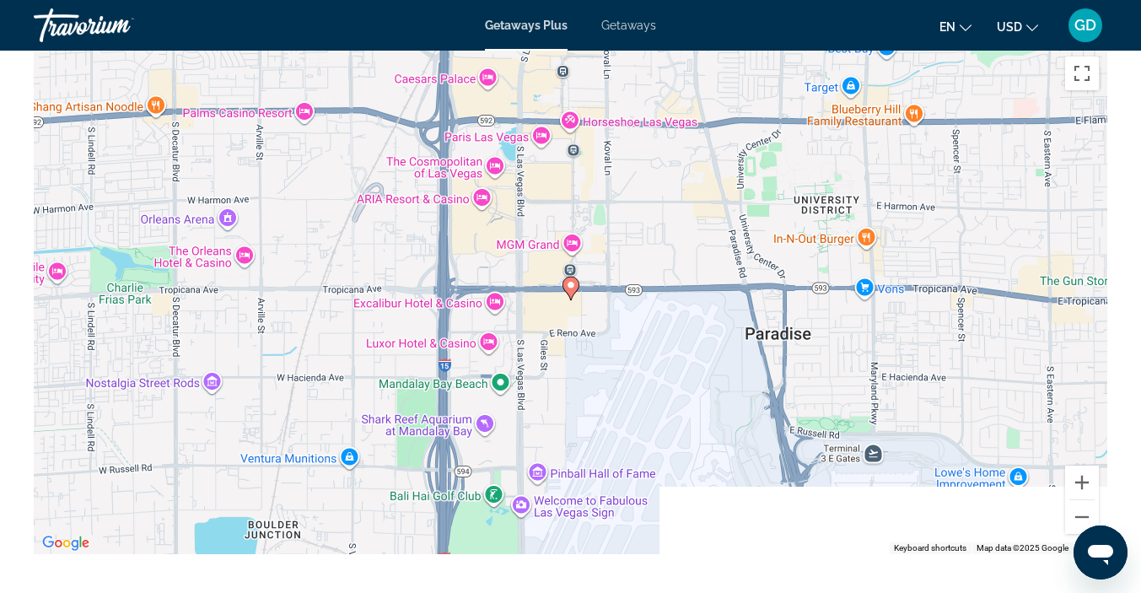
click at [570, 297] on icon "Main content" at bounding box center [569, 288] width 15 height 22
click at [572, 246] on div "To activate drag with keyboard, press Alt + Enter. Once in keyboard drag state,…" at bounding box center [570, 301] width 1073 height 506
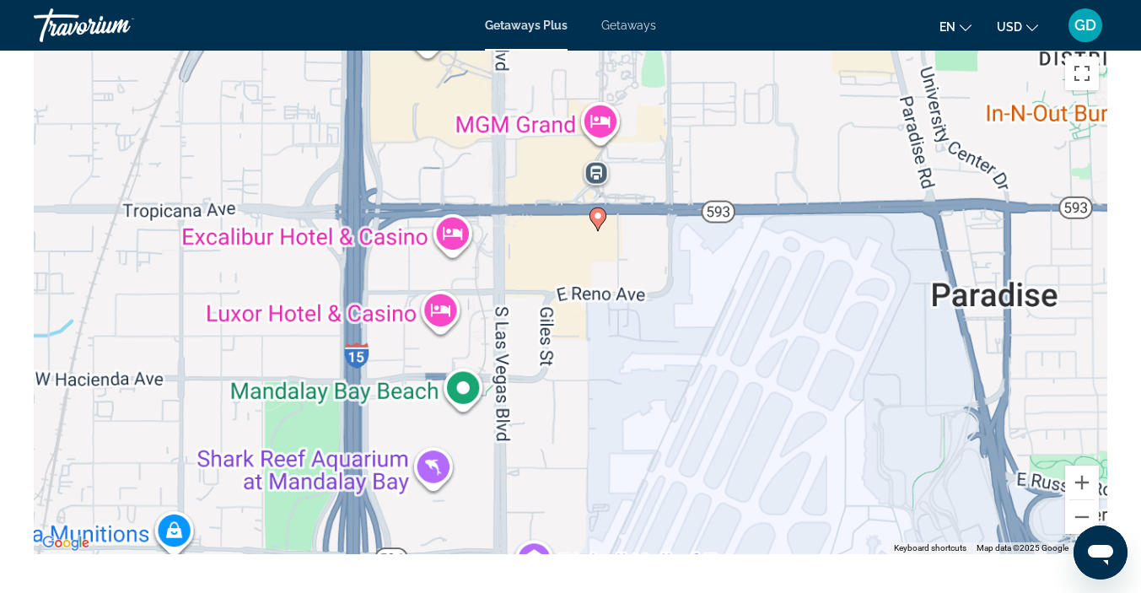
scroll to position [2262, 0]
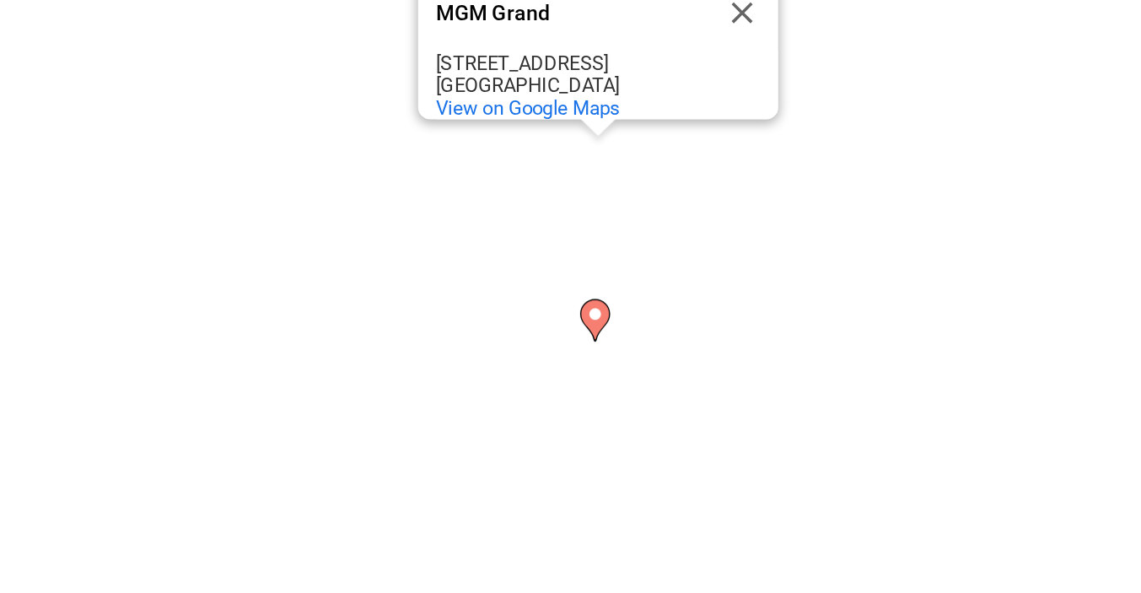
click at [596, 304] on image "Main content" at bounding box center [599, 300] width 10 height 10
click at [599, 299] on image "Main content" at bounding box center [599, 300] width 10 height 10
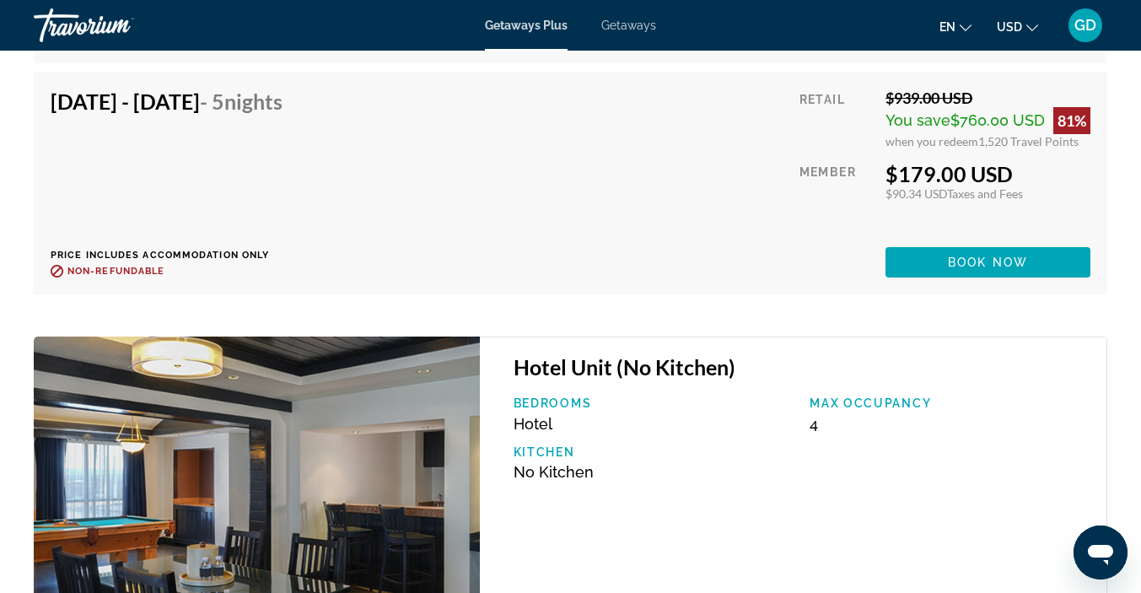
scroll to position [3805, 0]
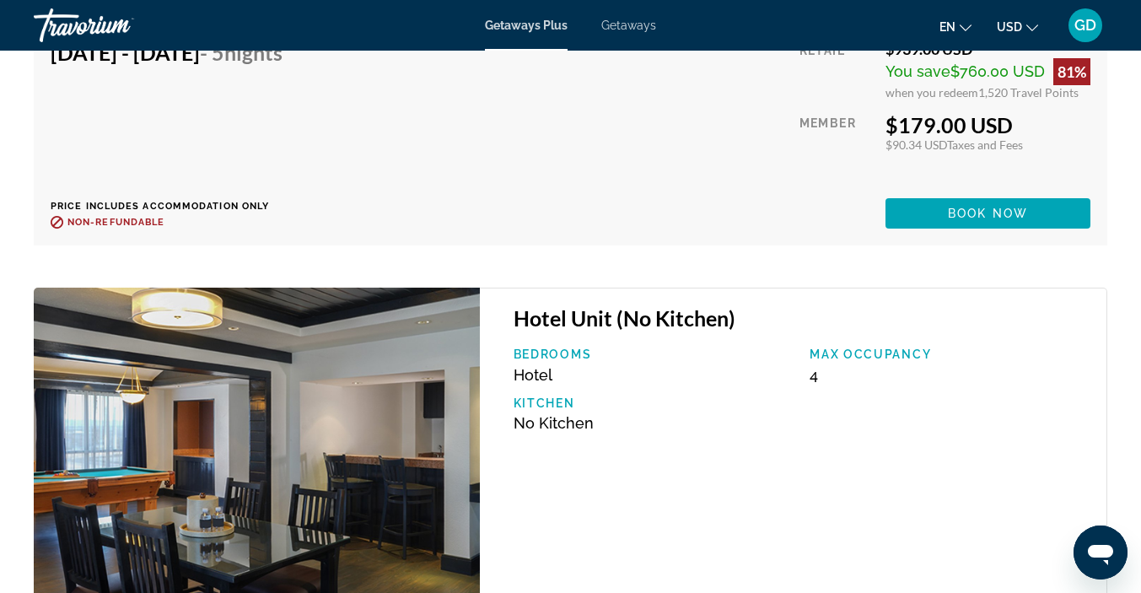
click at [871, 356] on p "Max Occupancy" at bounding box center [949, 353] width 280 height 13
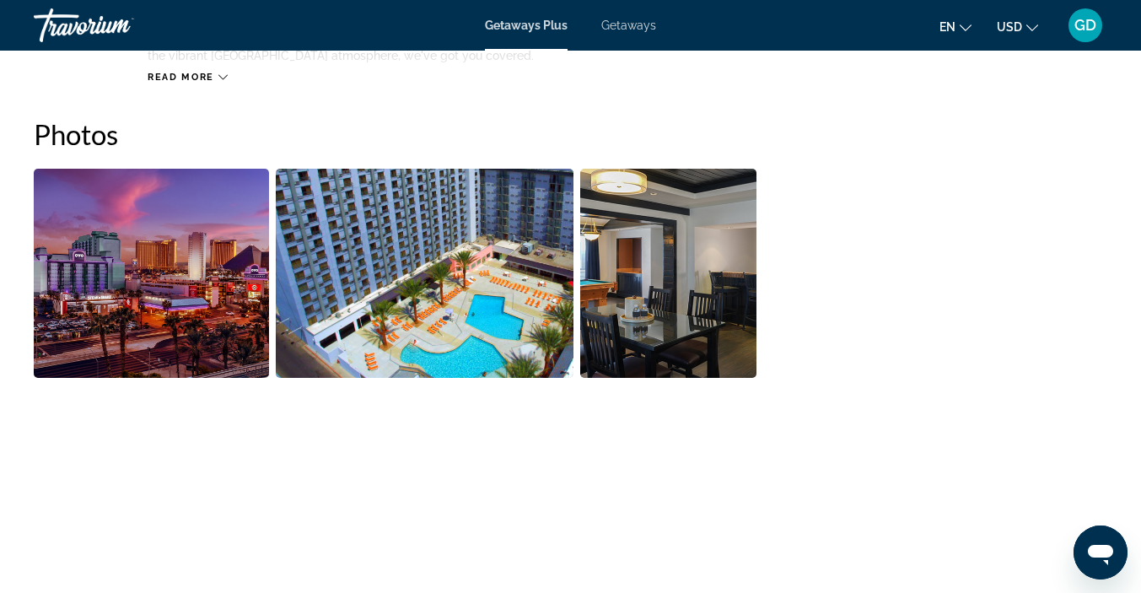
scroll to position [1066, 0]
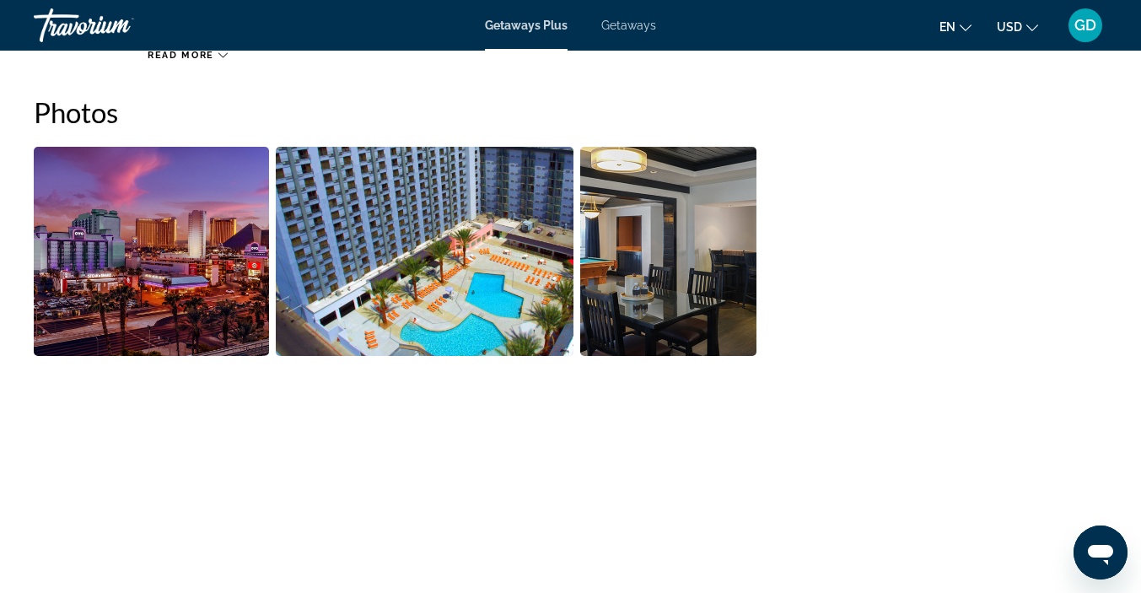
click at [107, 277] on img "Open full-screen image slider" at bounding box center [151, 251] width 235 height 209
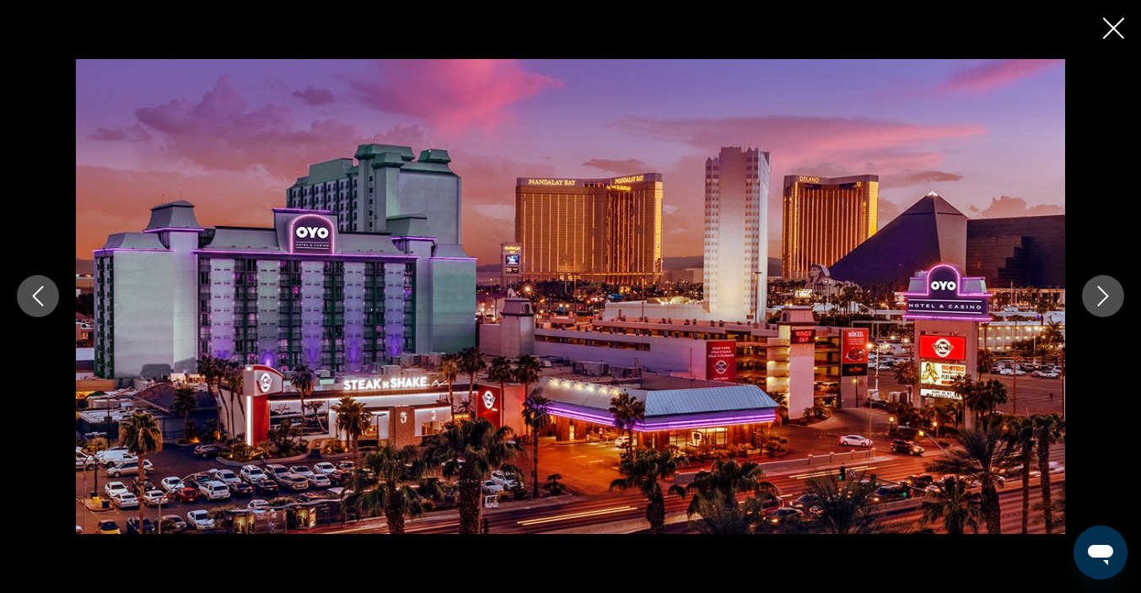
click at [1108, 304] on icon "Next image" at bounding box center [1103, 296] width 20 height 20
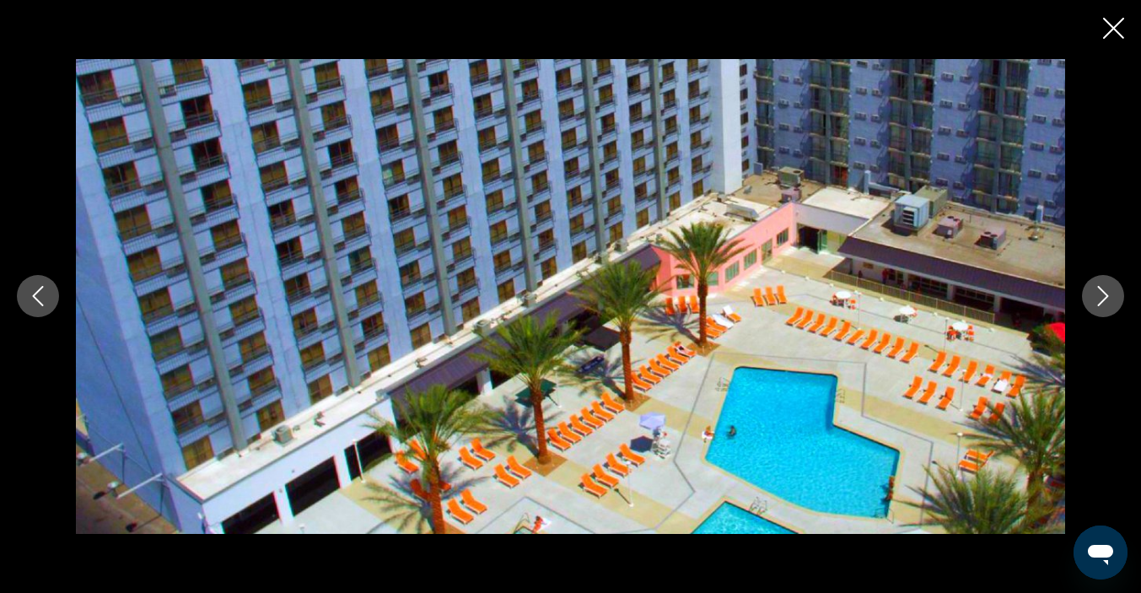
click at [1102, 304] on icon "Next image" at bounding box center [1103, 296] width 20 height 20
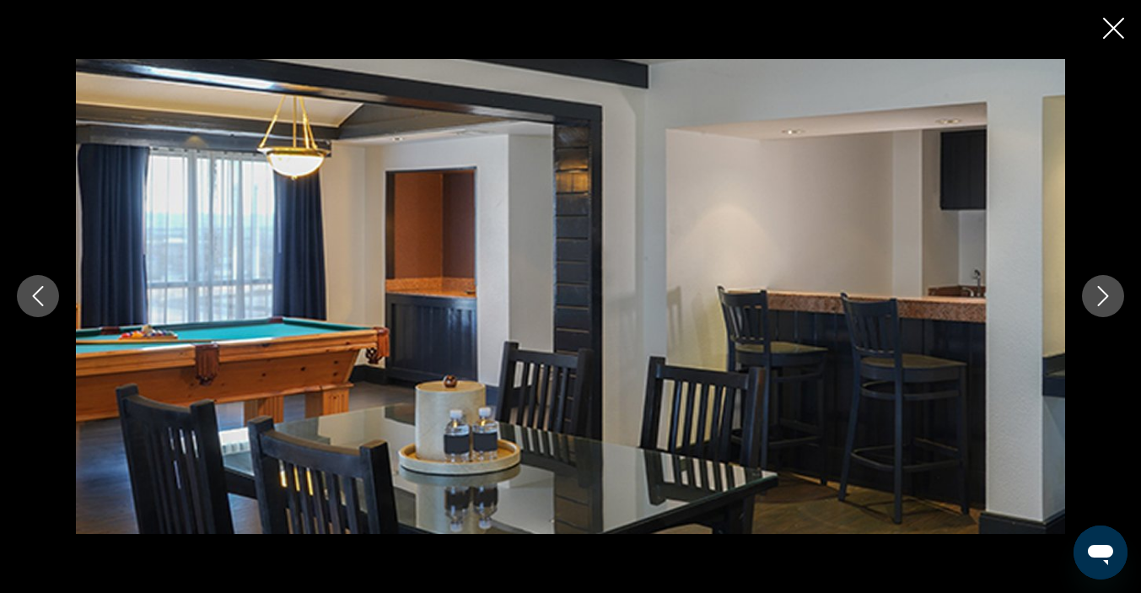
click at [1105, 298] on icon "Next image" at bounding box center [1103, 297] width 11 height 20
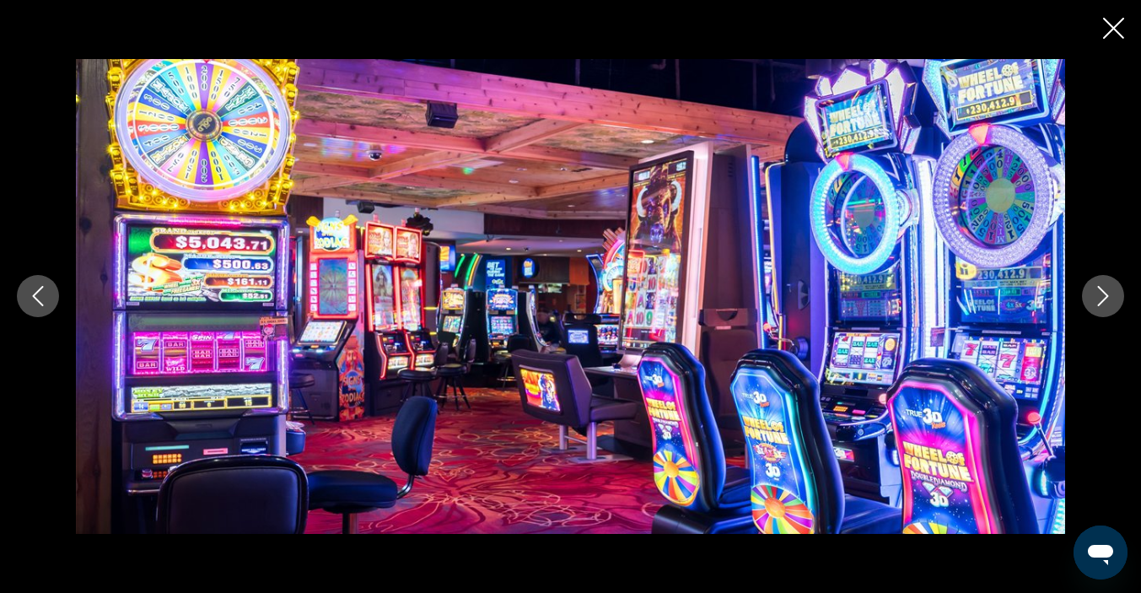
click at [1094, 301] on icon "Next image" at bounding box center [1103, 296] width 20 height 20
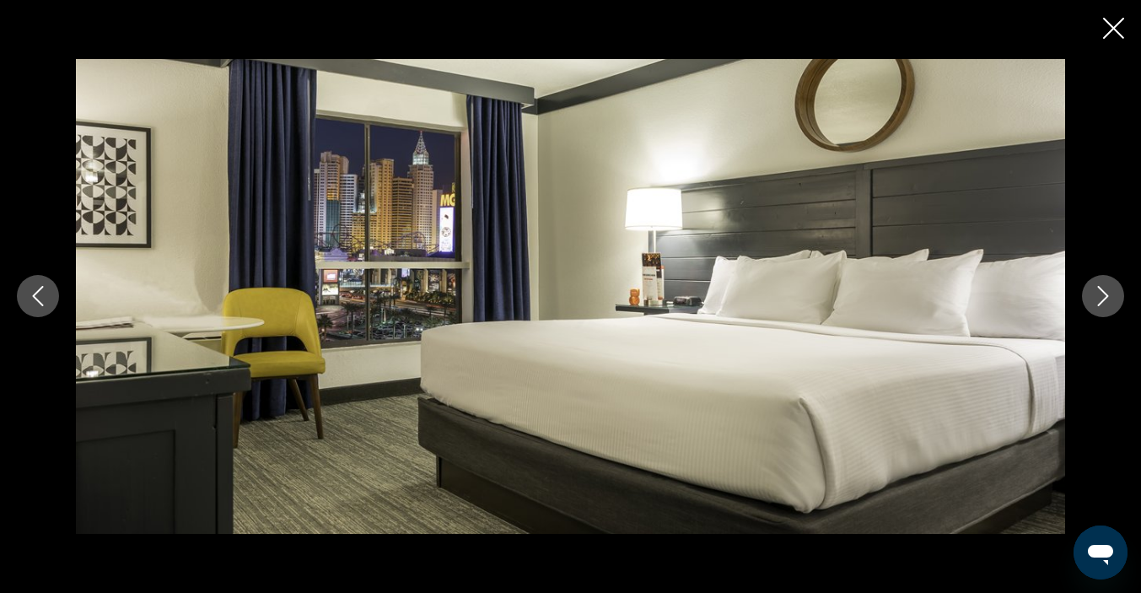
click at [1094, 296] on icon "Next image" at bounding box center [1103, 296] width 20 height 20
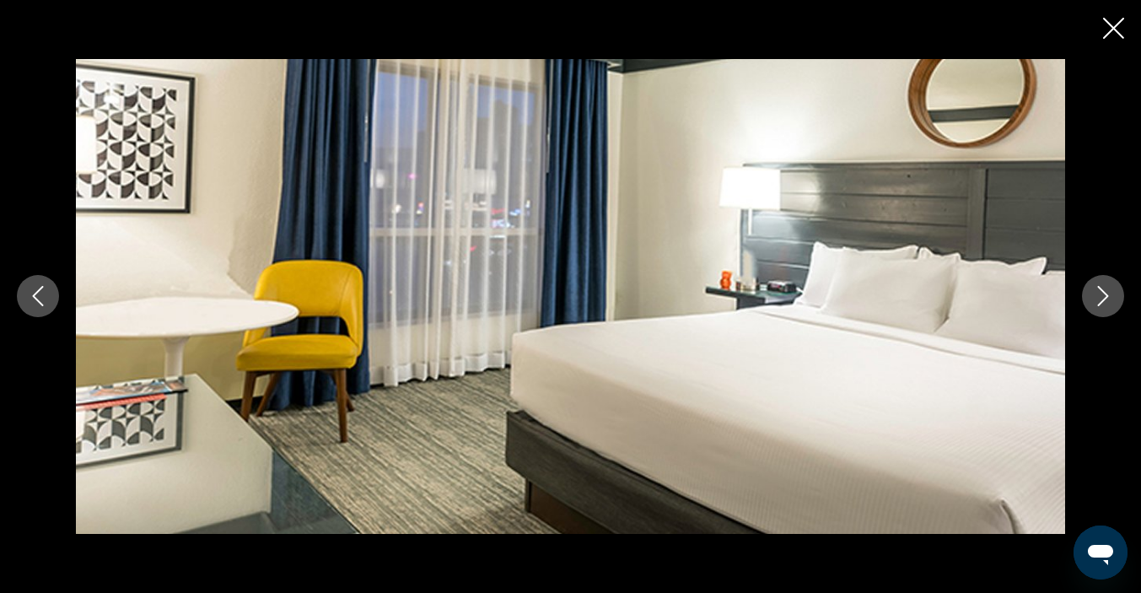
click at [1093, 301] on icon "Next image" at bounding box center [1103, 296] width 20 height 20
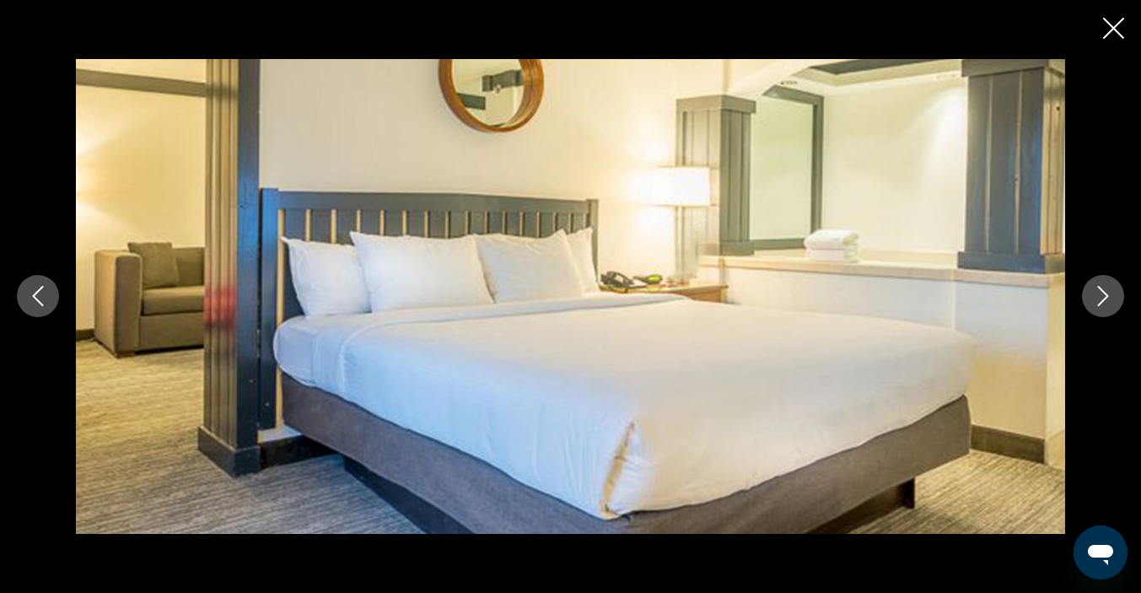
click at [1096, 298] on icon "Next image" at bounding box center [1103, 296] width 20 height 20
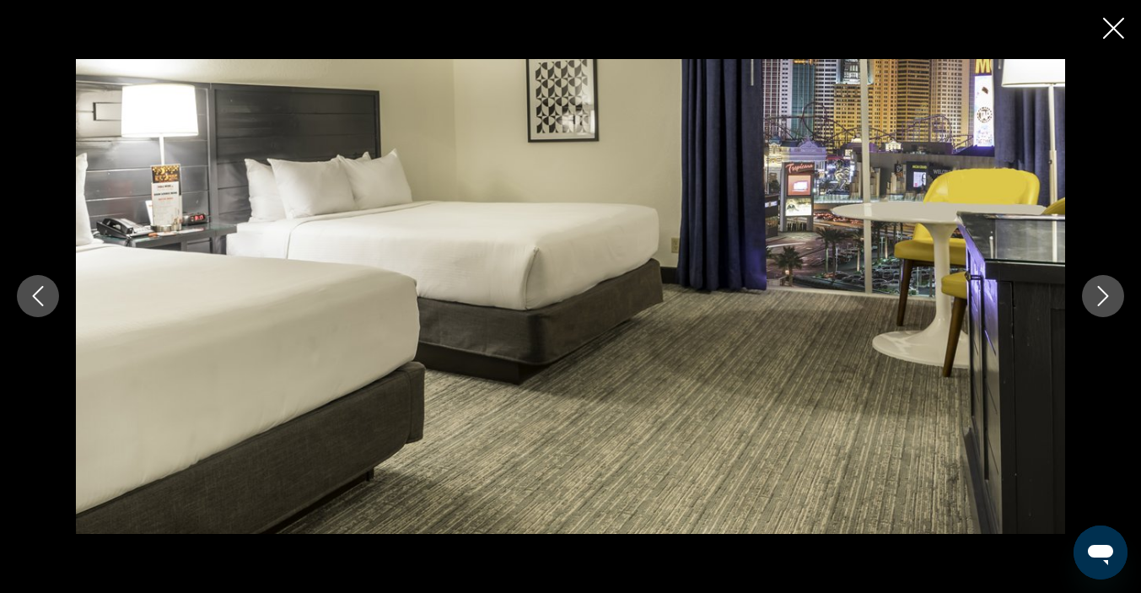
click at [1093, 301] on icon "Next image" at bounding box center [1103, 296] width 20 height 20
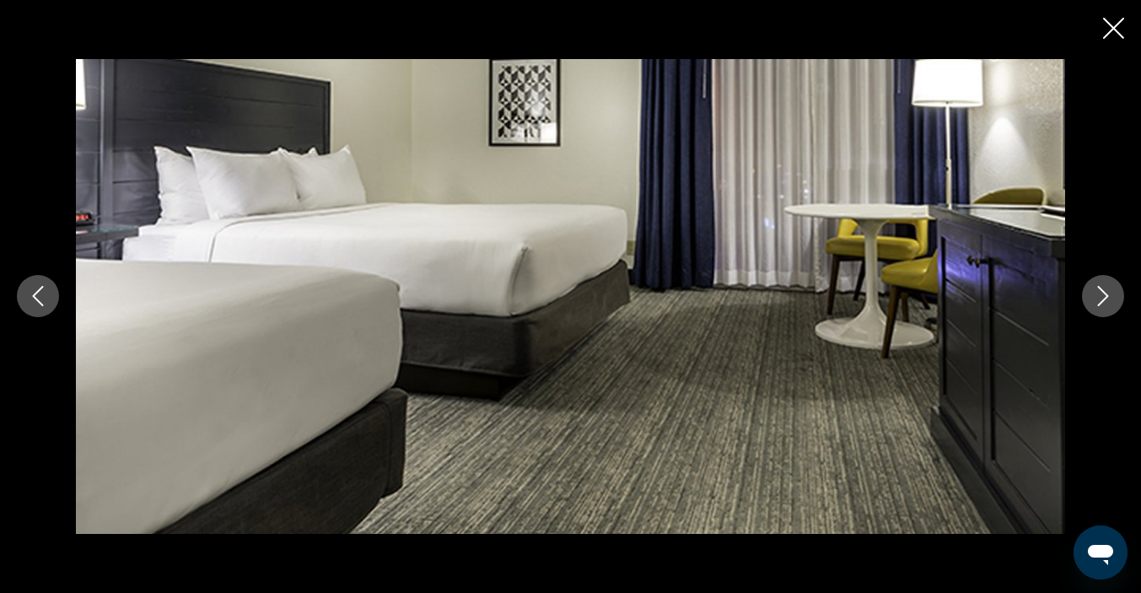
click at [1094, 298] on icon "Next image" at bounding box center [1103, 296] width 20 height 20
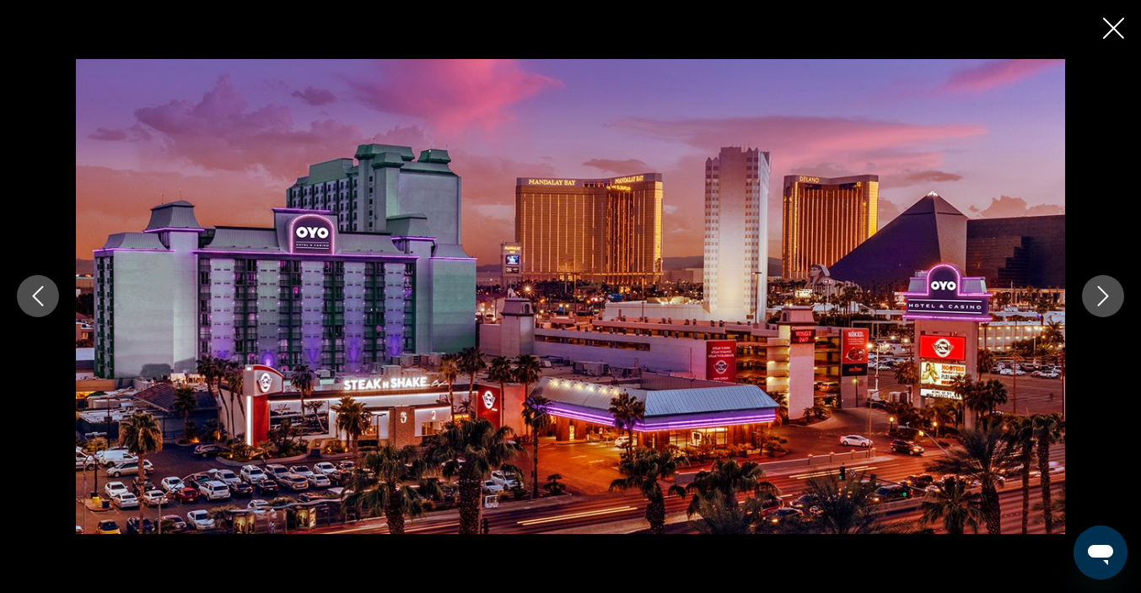
click at [1101, 298] on icon "Next image" at bounding box center [1103, 296] width 20 height 20
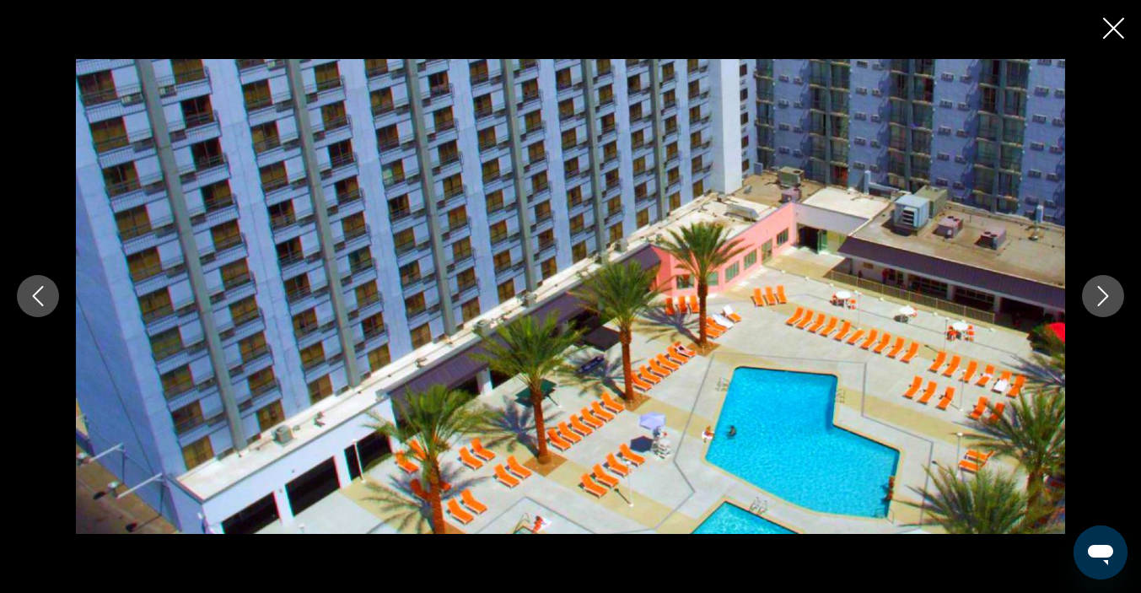
click at [1113, 36] on icon "Close slideshow" at bounding box center [1113, 28] width 21 height 21
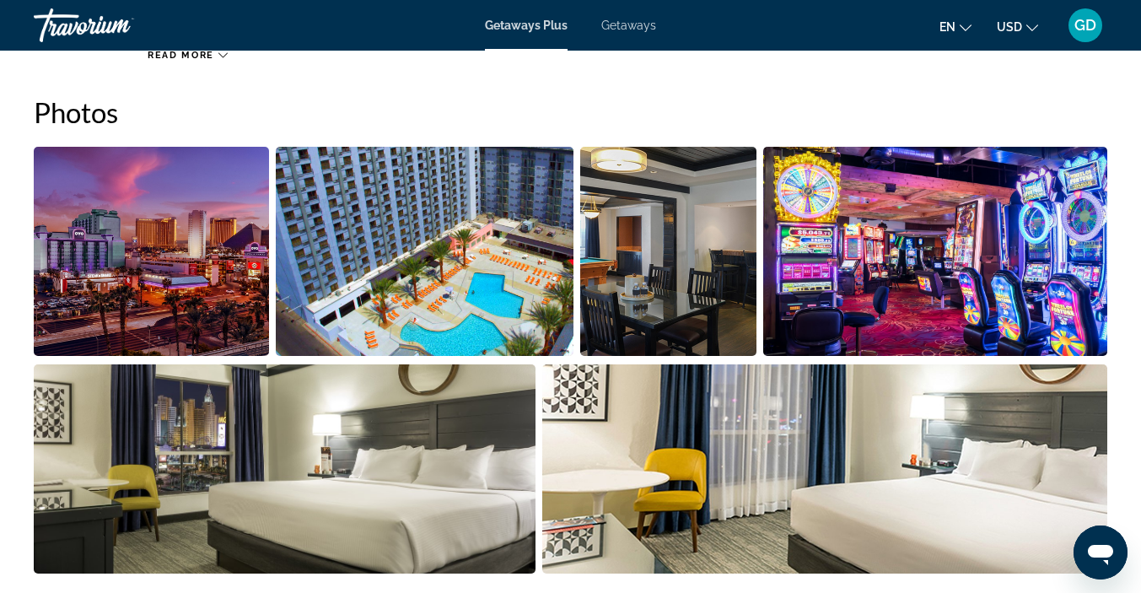
click at [1086, 25] on span "GD" at bounding box center [1085, 25] width 22 height 17
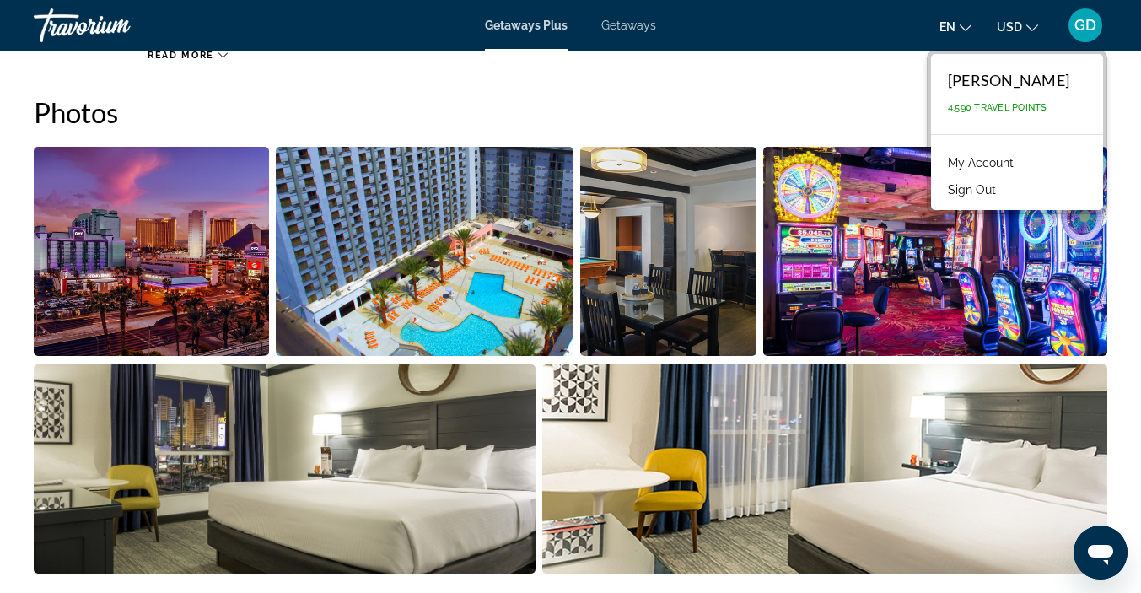
click at [1004, 191] on button "Sign Out" at bounding box center [971, 190] width 65 height 22
